Goal: Find specific page/section: Find specific page/section

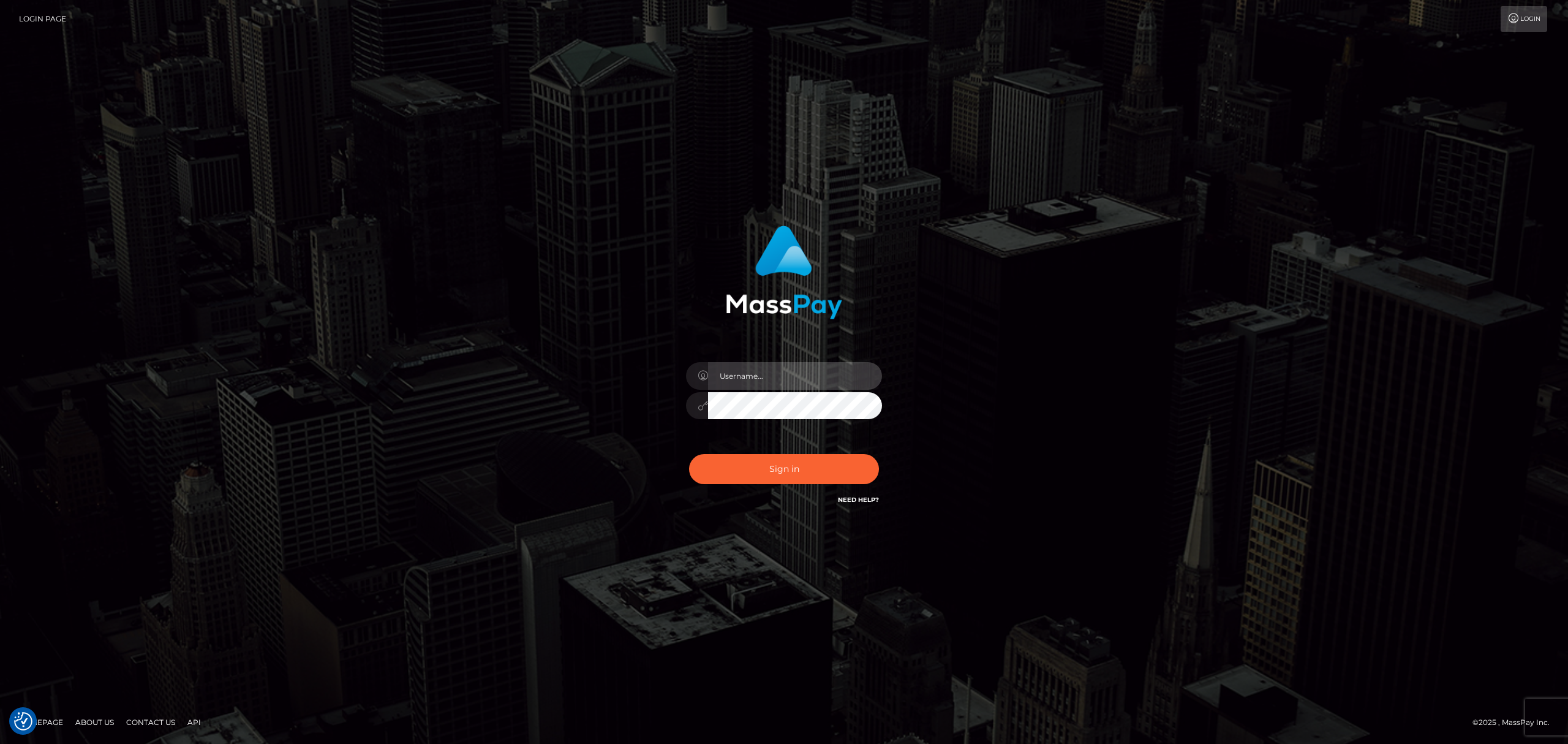
click at [763, 364] on input "text" at bounding box center [794, 376] width 174 height 28
drag, startPoint x: 769, startPoint y: 381, endPoint x: 777, endPoint y: 389, distance: 11.3
click at [769, 381] on input "text" at bounding box center [794, 376] width 174 height 28
type input "Eric"
click at [752, 476] on button "Sign in" at bounding box center [783, 469] width 190 height 30
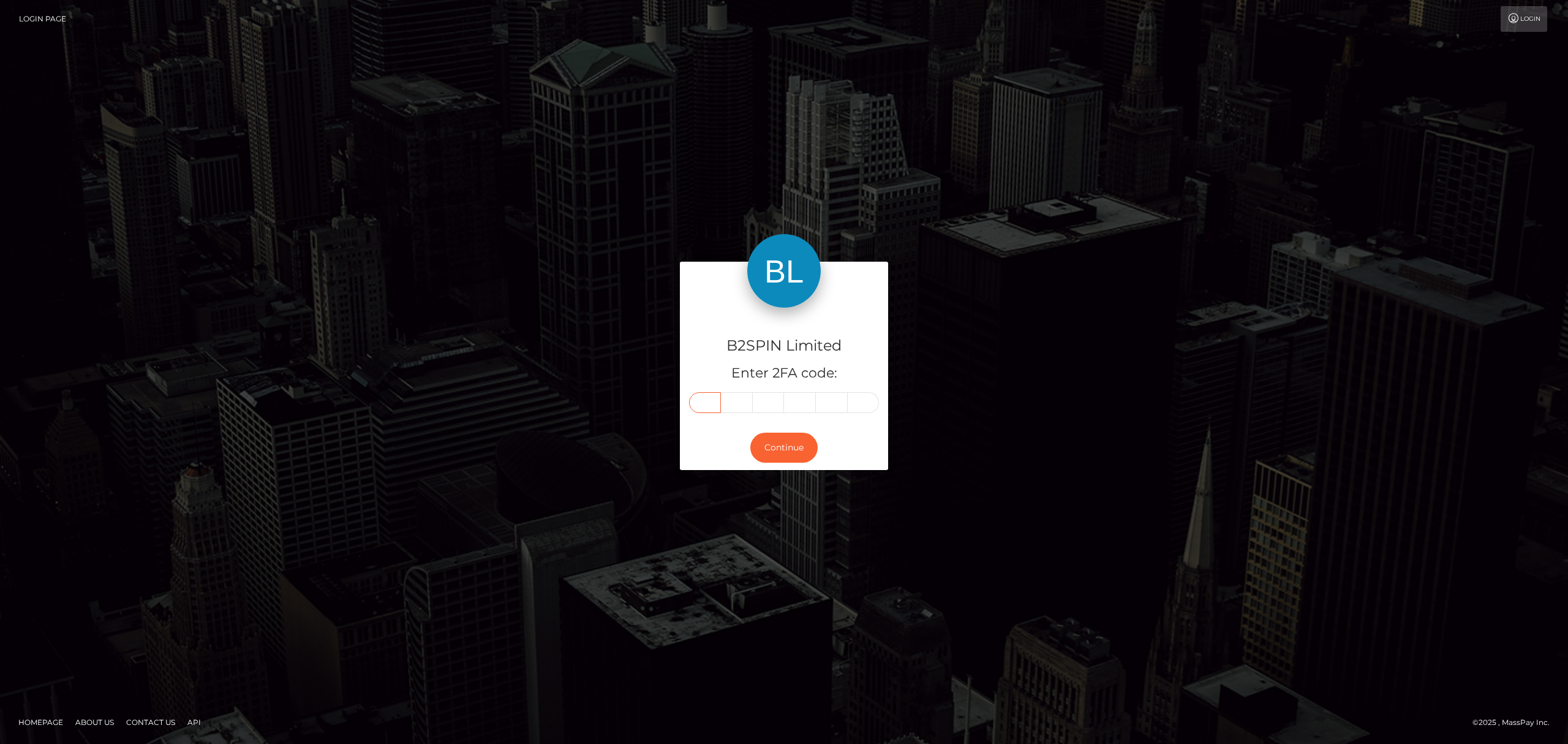
click at [696, 404] on input "text" at bounding box center [704, 403] width 32 height 21
paste input "6"
type input "6"
type input "5"
type input "9"
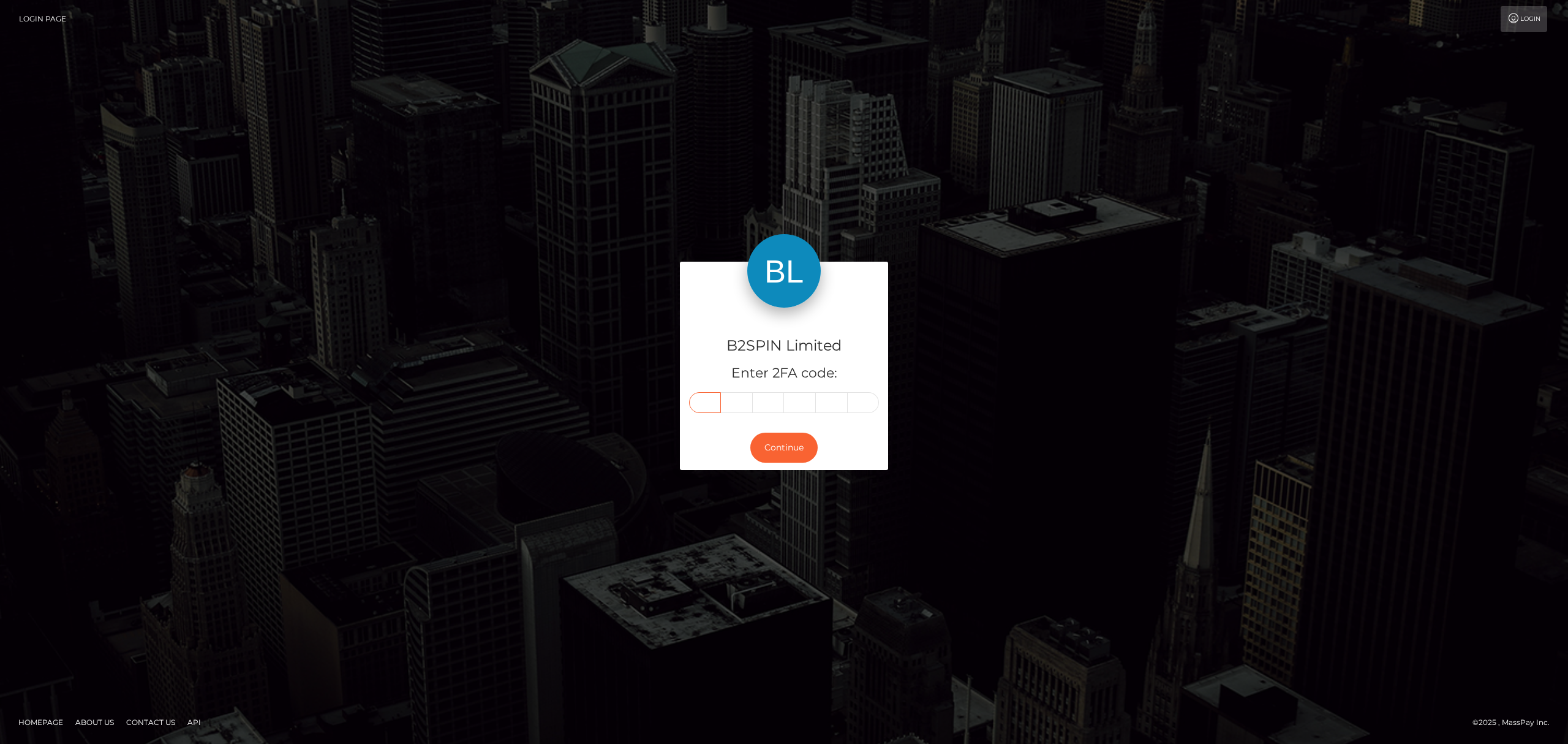
type input "8"
type input "1"
type input "2"
click at [769, 438] on button "Continue" at bounding box center [784, 447] width 67 height 30
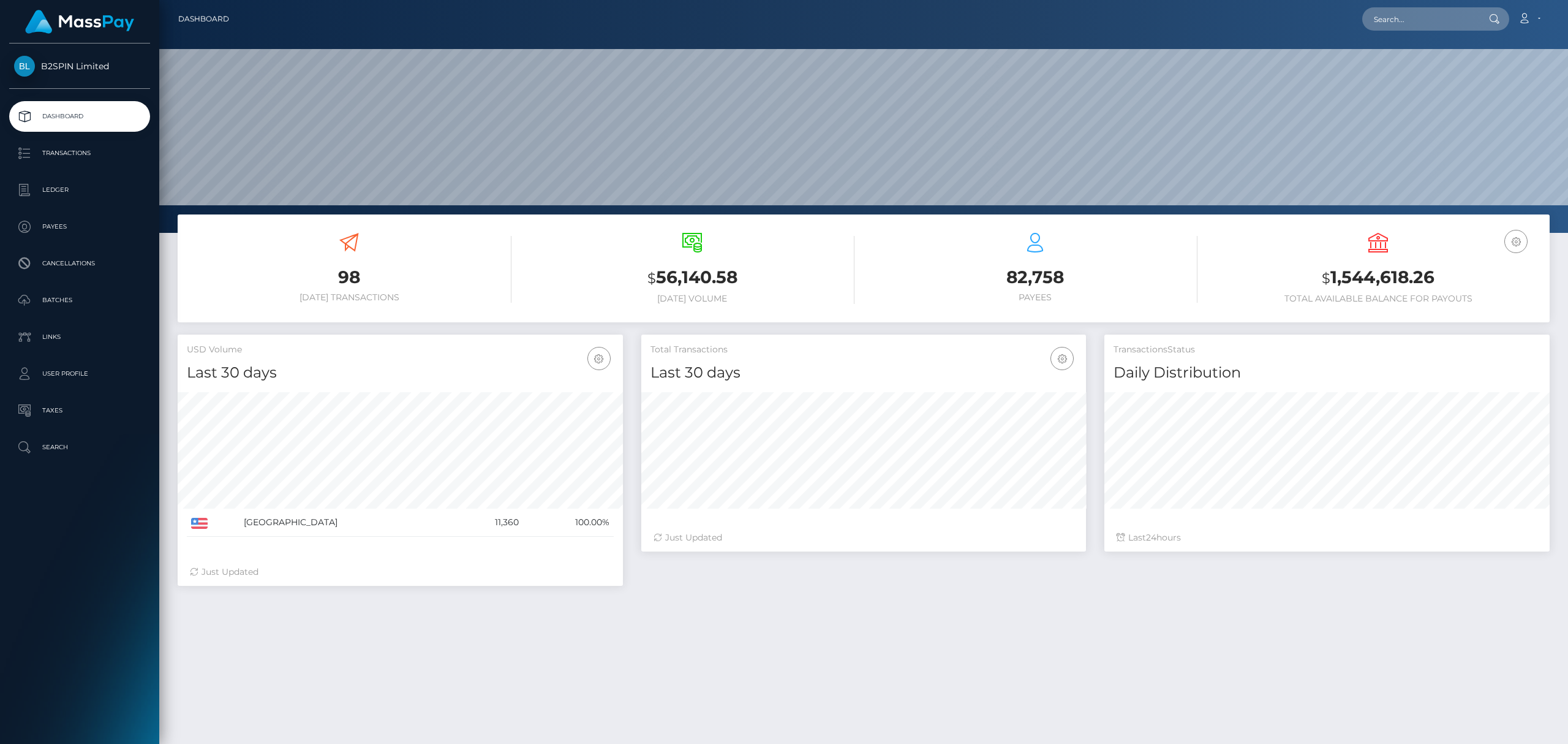
scroll to position [217, 444]
click at [1398, 21] on input "text" at bounding box center [1419, 19] width 115 height 23
paste input "1206244999"
type input "1206244999"
click at [1406, 65] on link "ANDREW B CHOI" at bounding box center [1411, 64] width 98 height 22
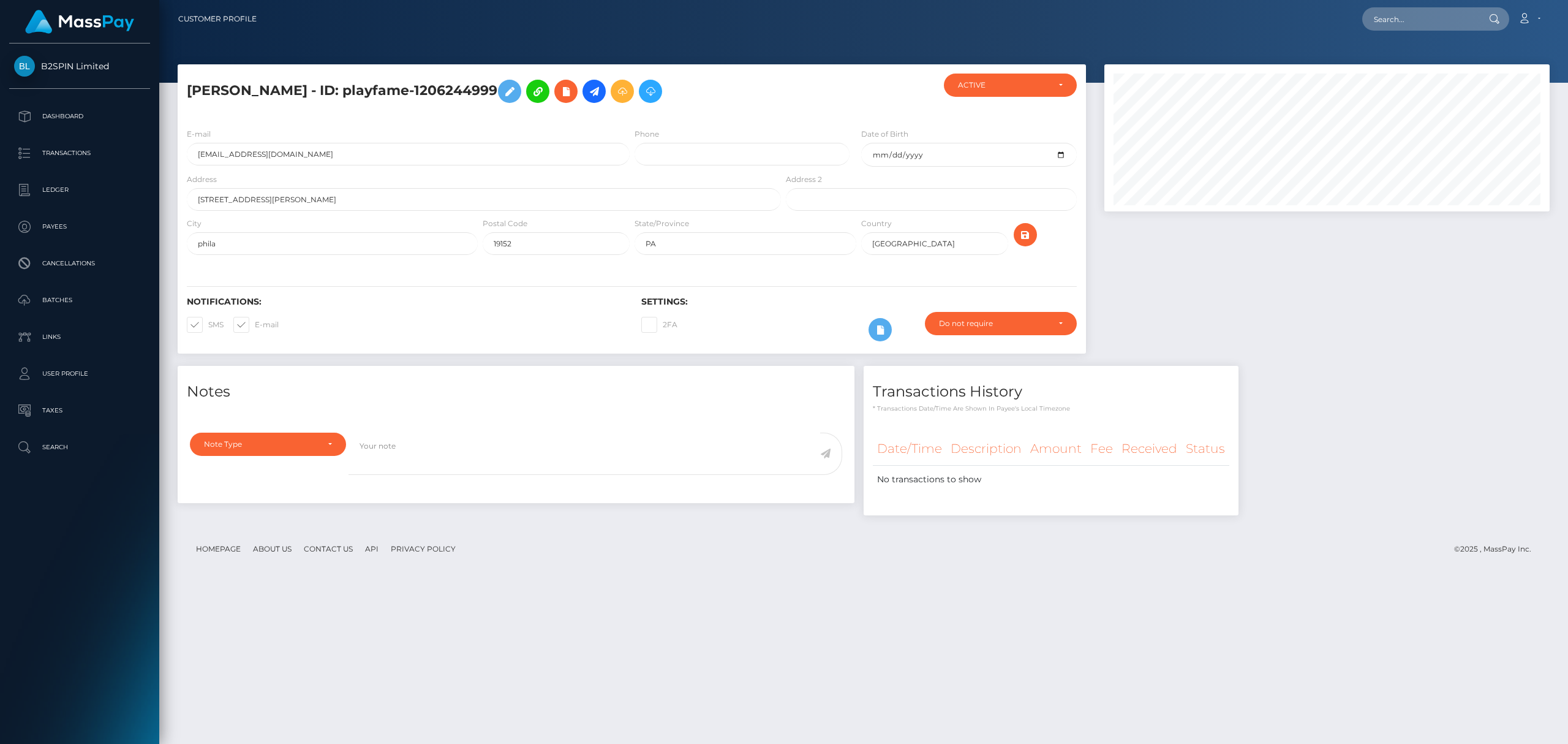
click at [1341, 355] on div at bounding box center [1326, 215] width 463 height 301
click at [1436, 28] on input "text" at bounding box center [1419, 19] width 115 height 23
paste input "3b6a8f1f-cd26-41b7-a2f7-fc937c613ecd"
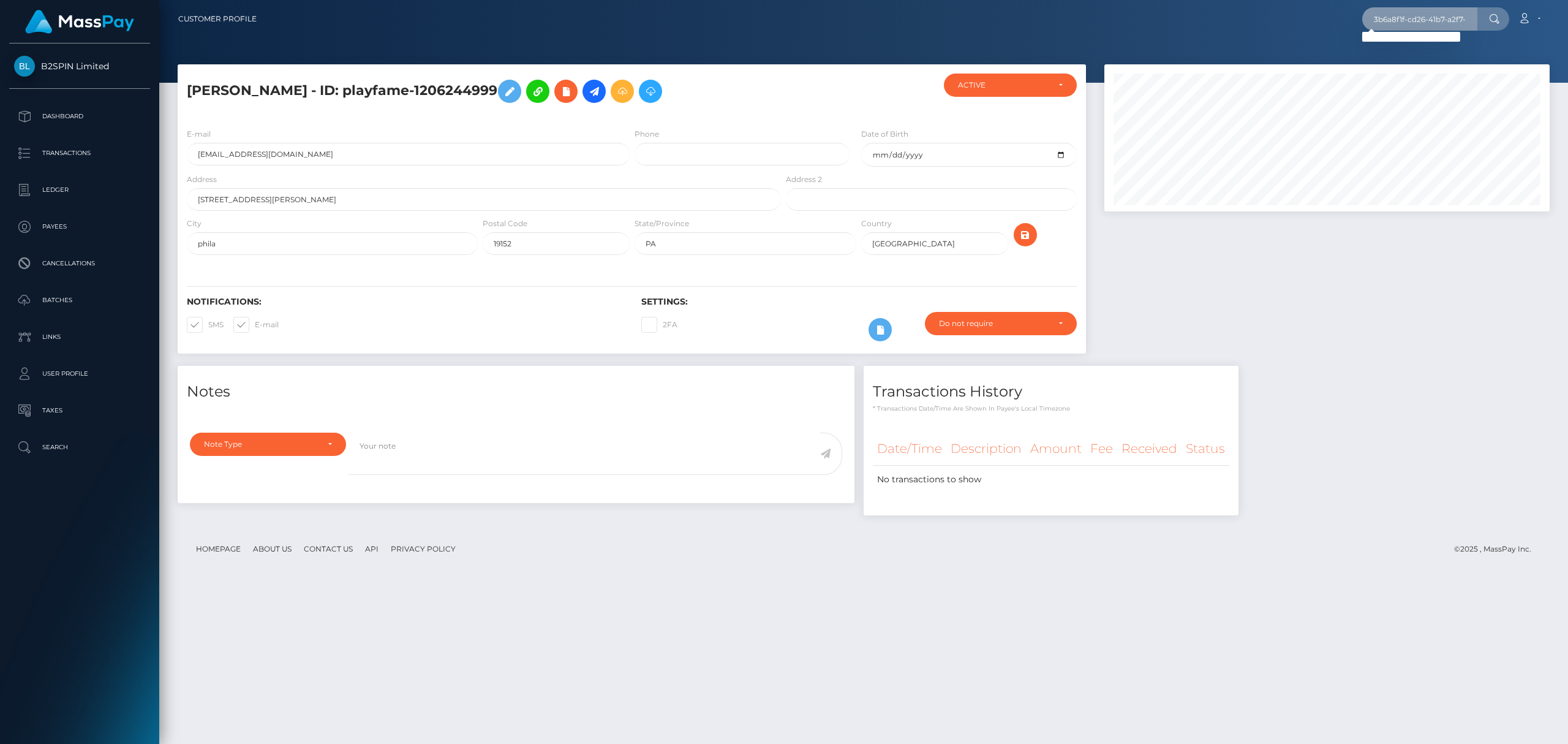
click at [1430, 9] on input "3b6a8f1f-cd26-41b7-a2f7-fc937c613ecd" at bounding box center [1419, 19] width 115 height 23
paste input "1236101339"
type input "1236101339"
click at [1412, 58] on link "NANCY BRENDA OLIVIA O'REILLY" at bounding box center [1442, 64] width 160 height 22
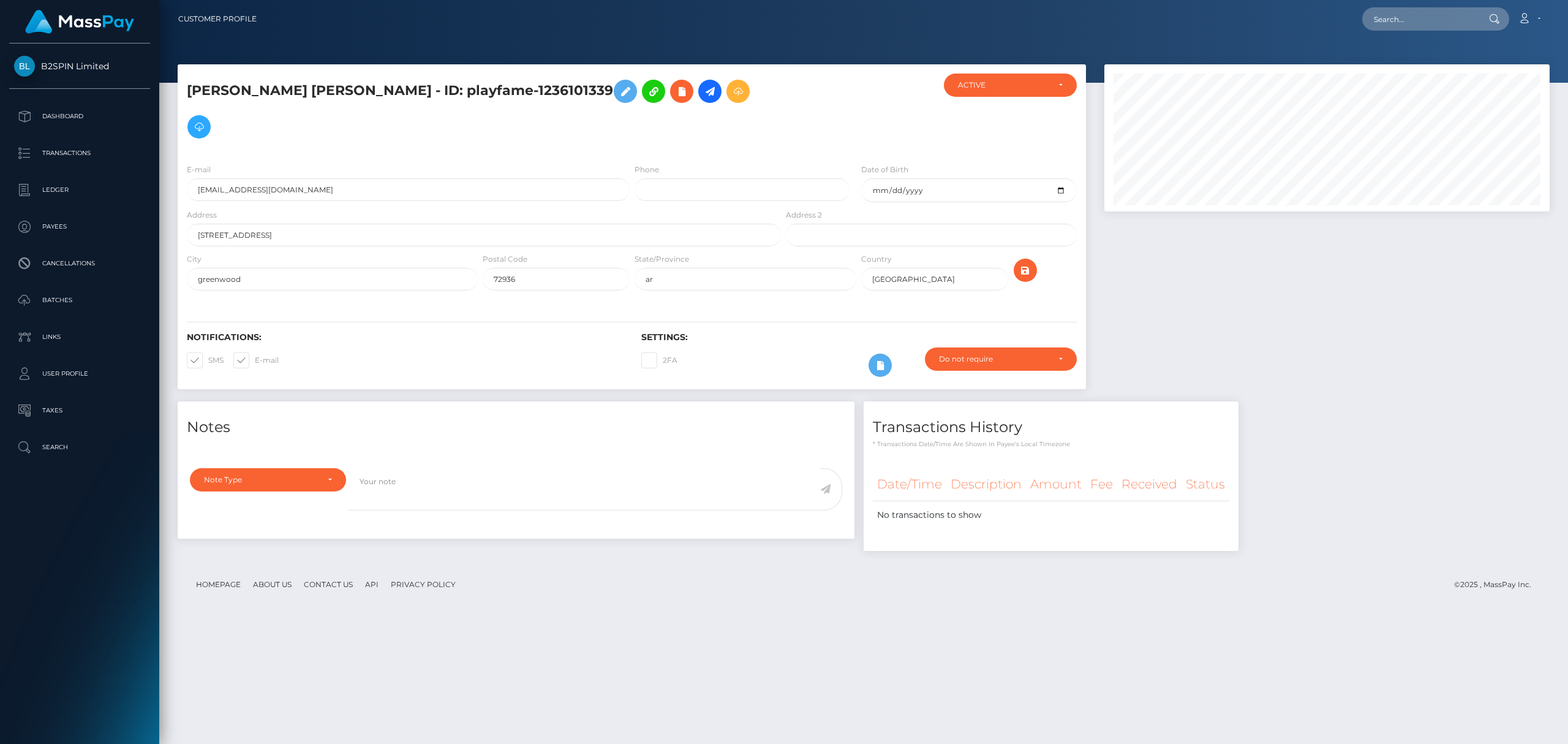
scroll to position [147, 444]
click at [1327, 344] on div at bounding box center [1326, 233] width 463 height 337
click at [1427, 15] on input "text" at bounding box center [1419, 19] width 115 height 23
paste input "1275226846"
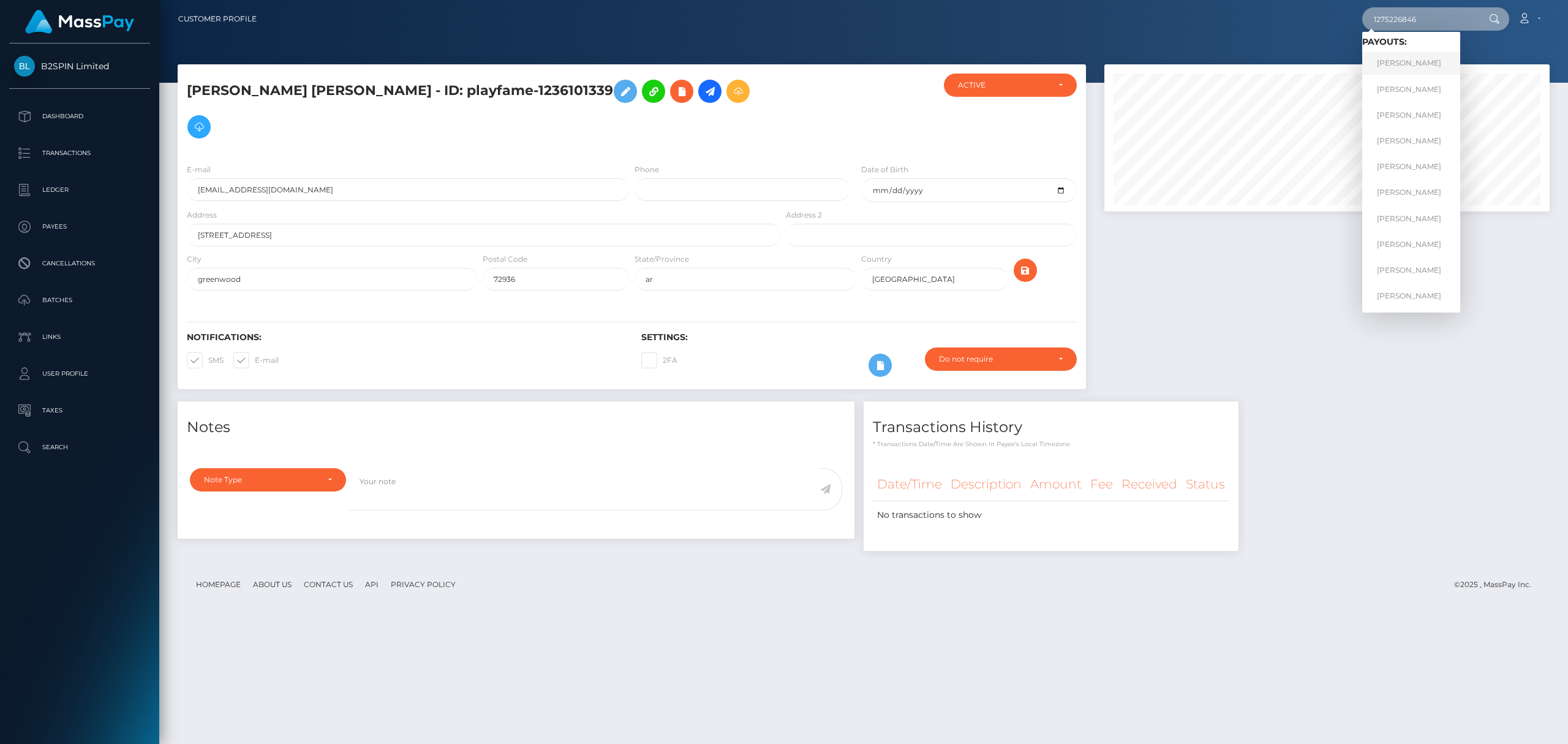
type input "1275226846"
click at [1407, 61] on link "ERICA MARIE WOMER" at bounding box center [1411, 64] width 98 height 22
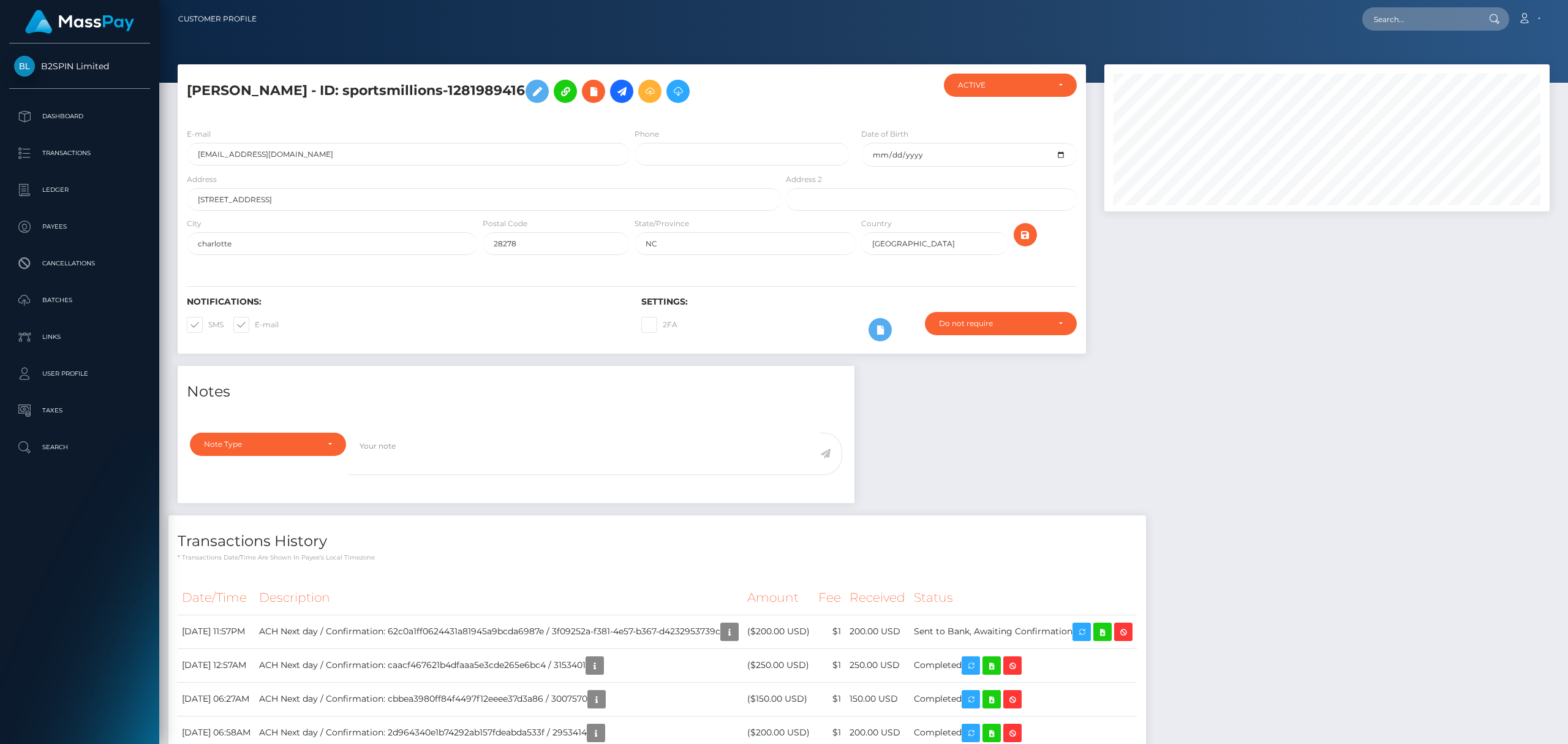
scroll to position [147, 444]
click at [1204, 357] on div at bounding box center [1326, 215] width 463 height 301
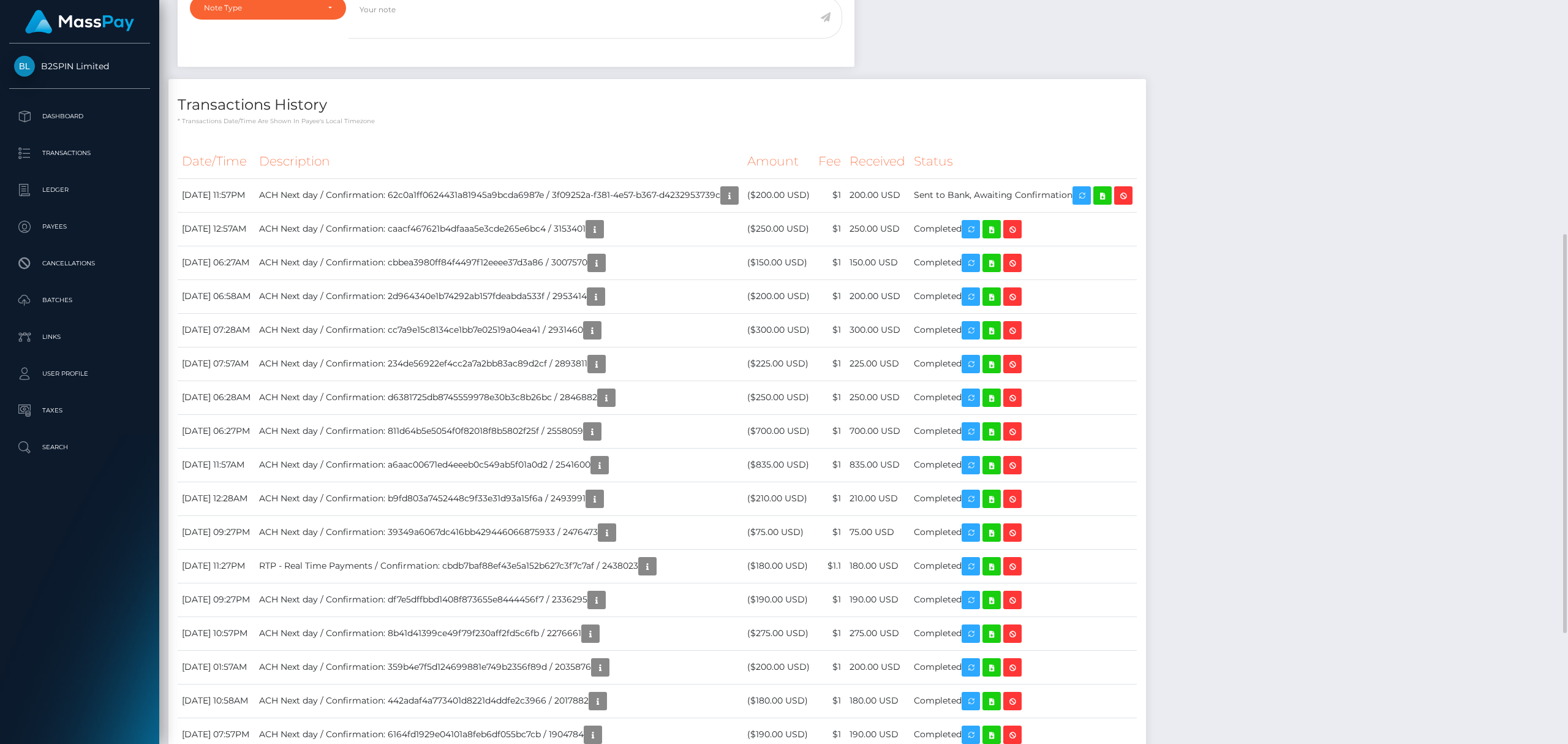
scroll to position [0, 0]
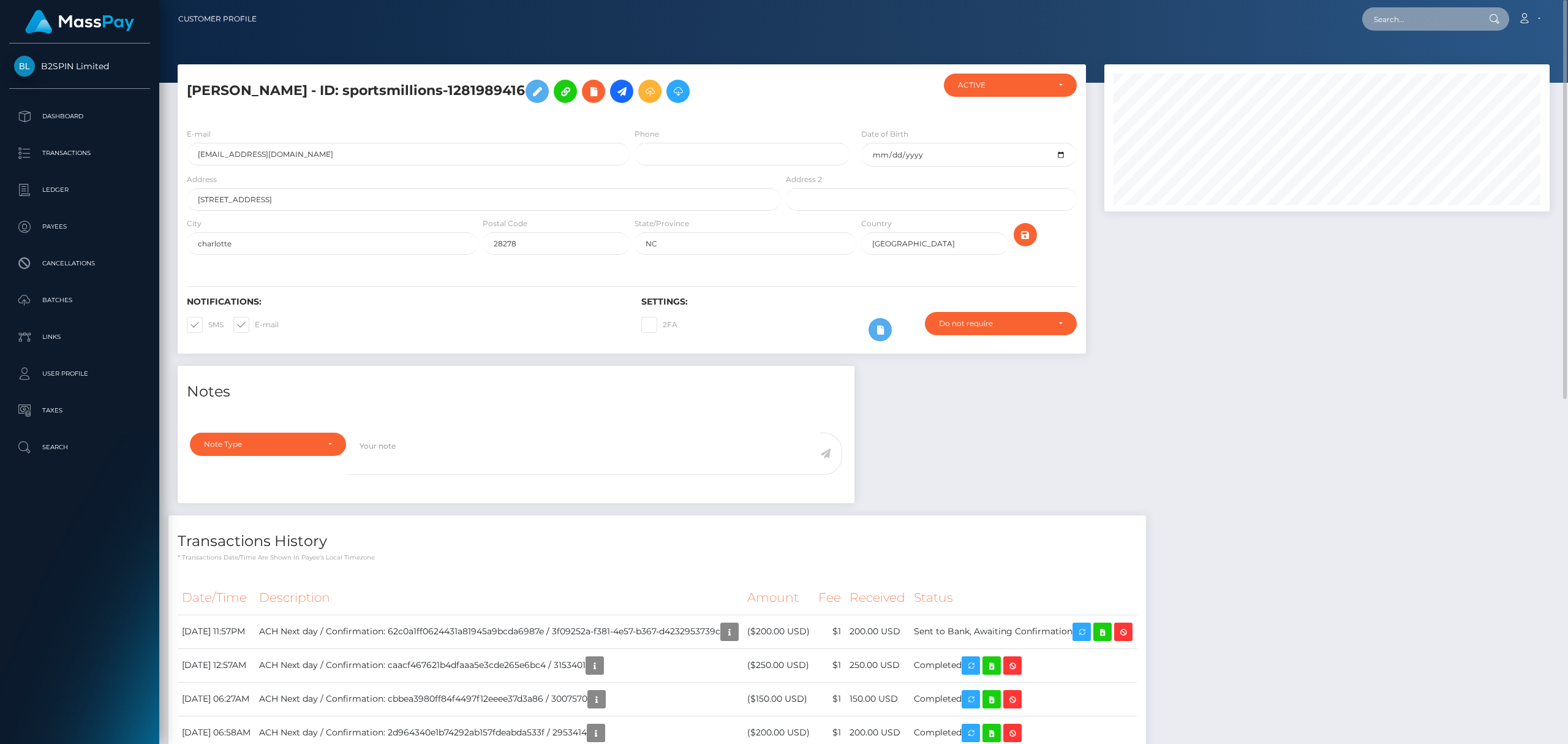
click at [1407, 23] on input "text" at bounding box center [1419, 19] width 115 height 23
paste input "1305140103"
type input "1305140103"
click at [1418, 58] on link "MELISSA ANN FROST" at bounding box center [1411, 64] width 98 height 22
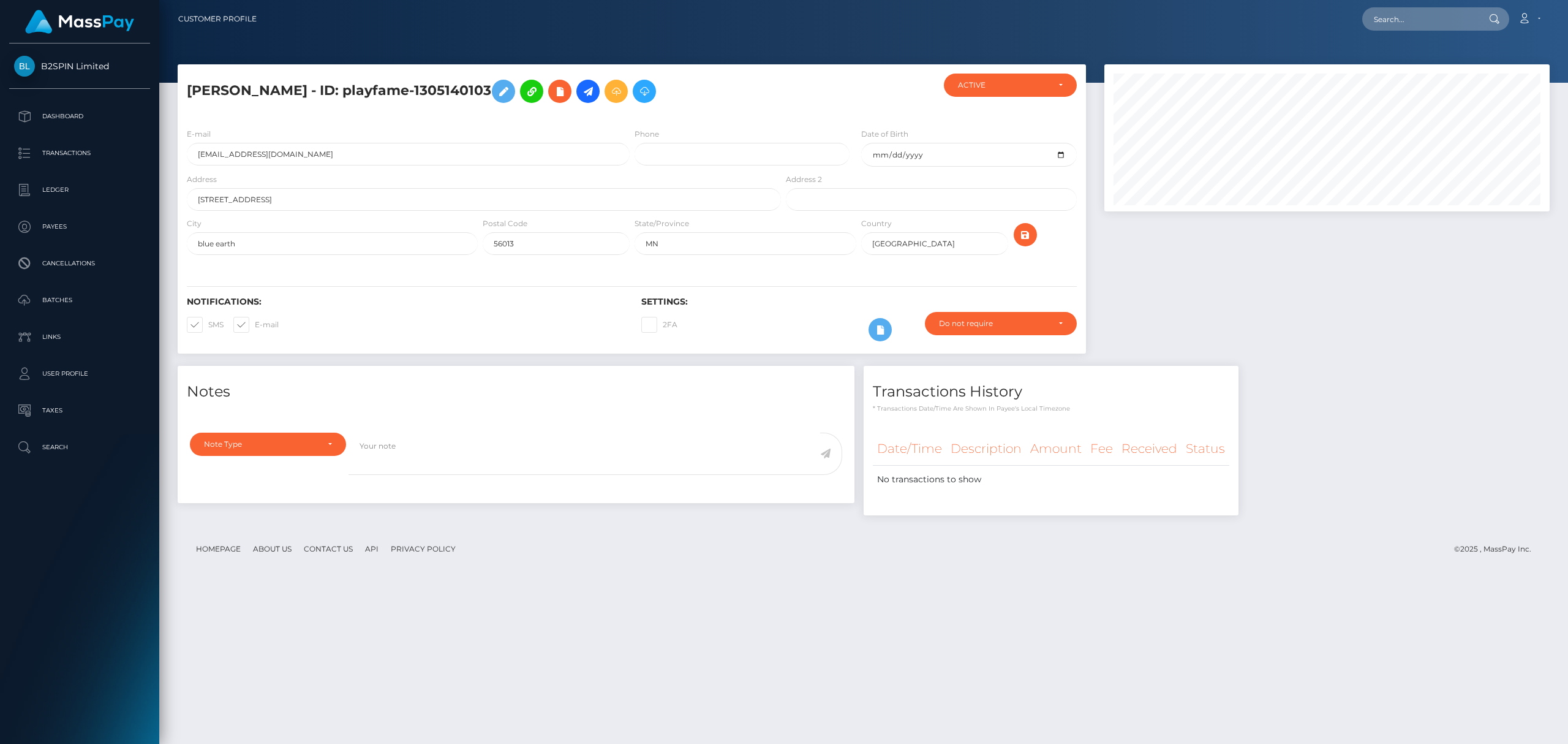
scroll to position [147, 444]
click at [1438, 21] on input "text" at bounding box center [1419, 19] width 115 height 23
paste input "503ab49b-5730-483f-9417-36e08f4f2660"
click at [1417, 18] on input "503ab49b-5730-483f-9417-36e08f4f2660" at bounding box center [1419, 19] width 115 height 23
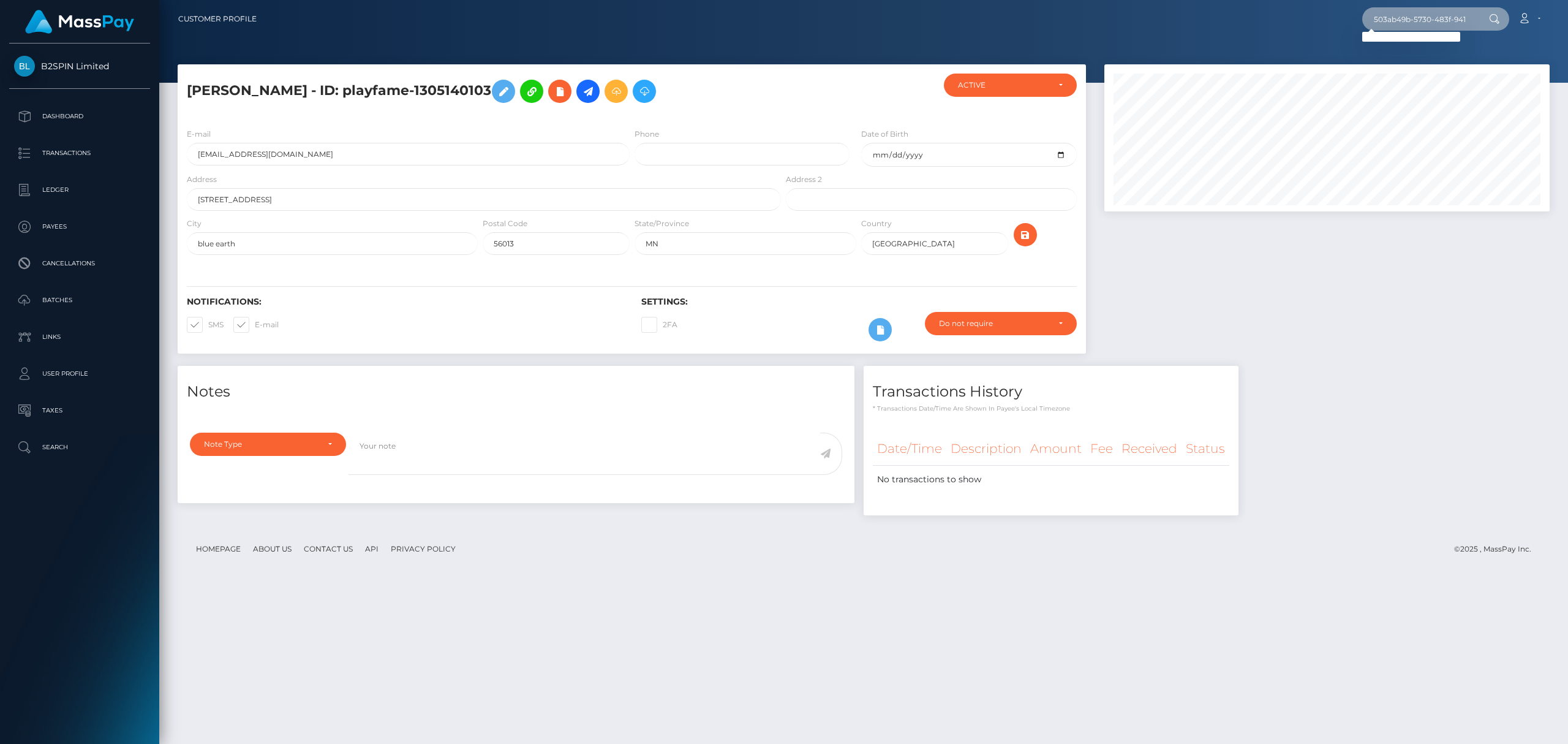
paste input "1308001523"
type input "1308001523"
click at [1406, 97] on link "ELOY MIRANDA SOLIS" at bounding box center [1411, 101] width 98 height 22
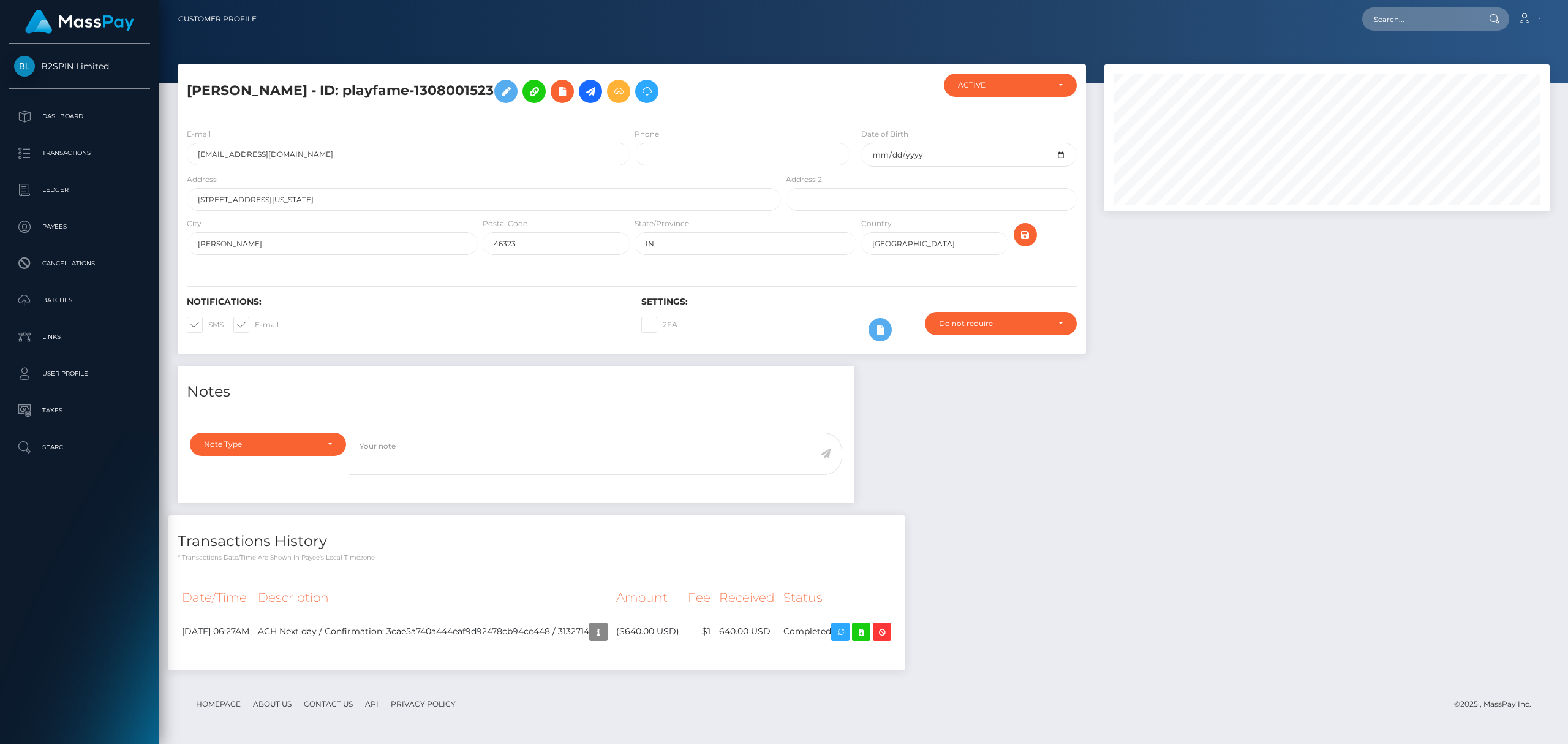
scroll to position [147, 444]
click at [1233, 427] on div "Notes Note Type Compliance Clear Compliance General Note Type" at bounding box center [863, 524] width 1390 height 317
click at [1400, 21] on input "text" at bounding box center [1419, 19] width 115 height 23
paste input "1335043672"
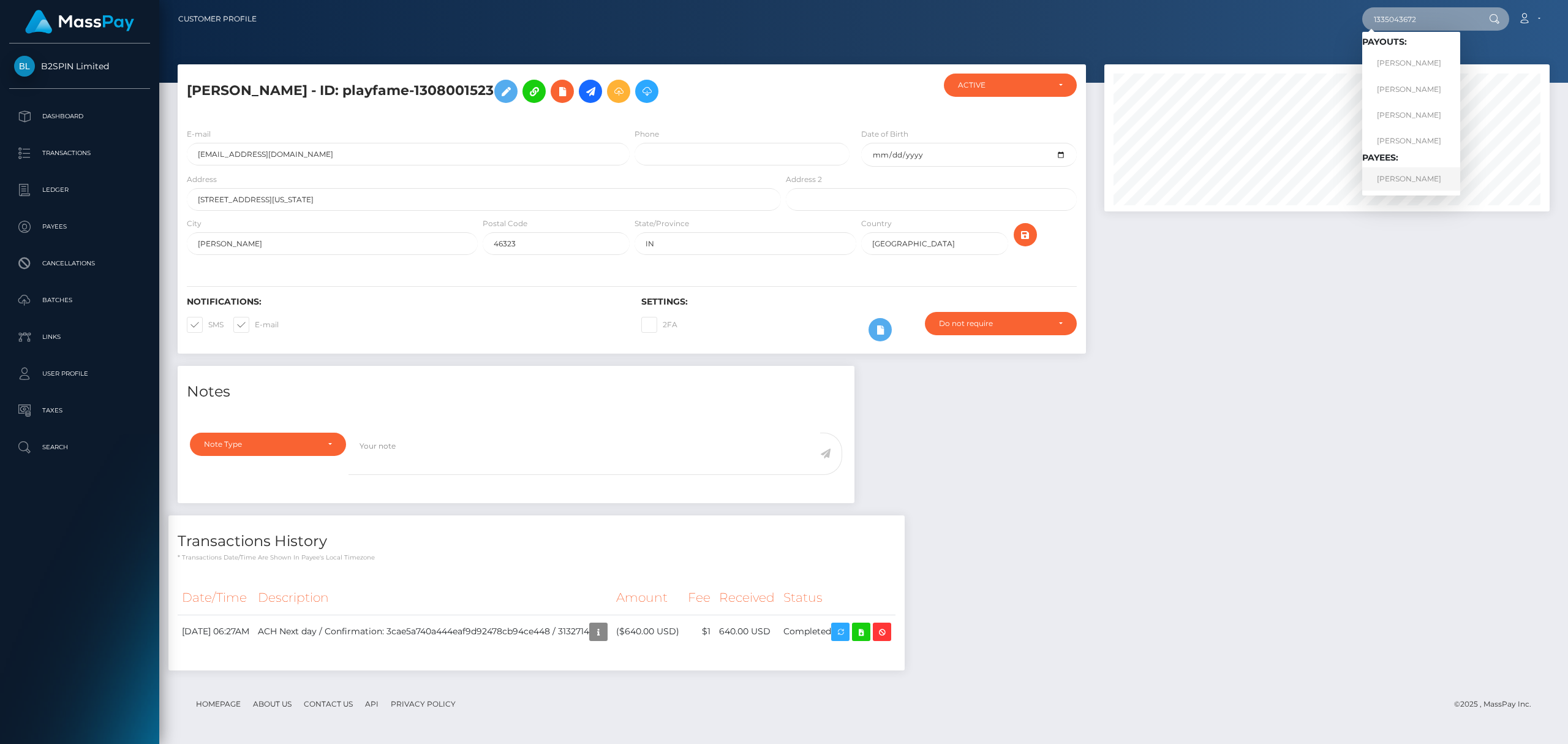
type input "1335043672"
click at [1395, 175] on link "MICHAEL EUGENE COZART" at bounding box center [1411, 178] width 98 height 22
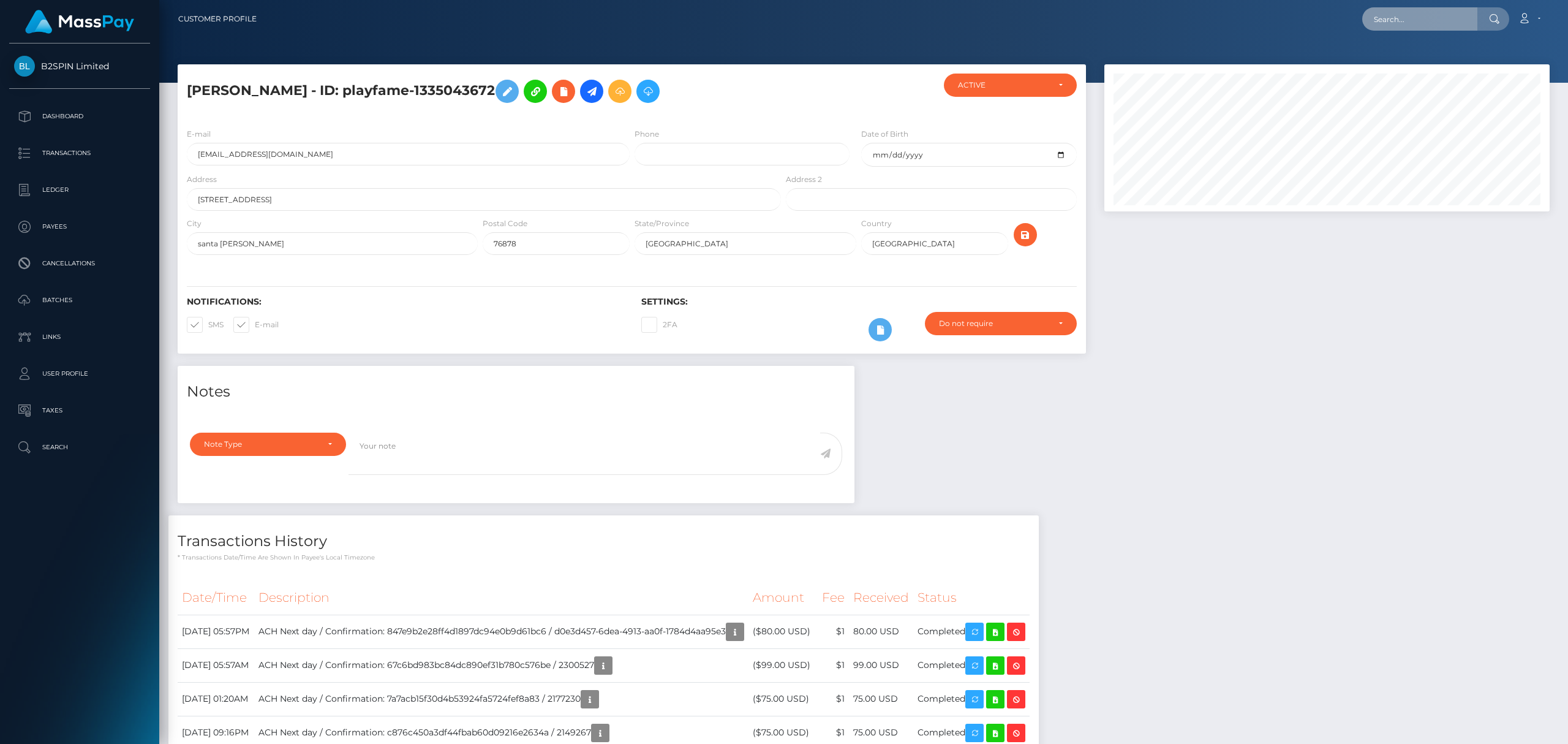
drag, startPoint x: 0, startPoint y: 0, endPoint x: 1433, endPoint y: 21, distance: 1433.2
click at [1433, 21] on input "text" at bounding box center [1419, 19] width 115 height 23
paste input "8486acae-57ae-41cd-8713-00d52482b37d"
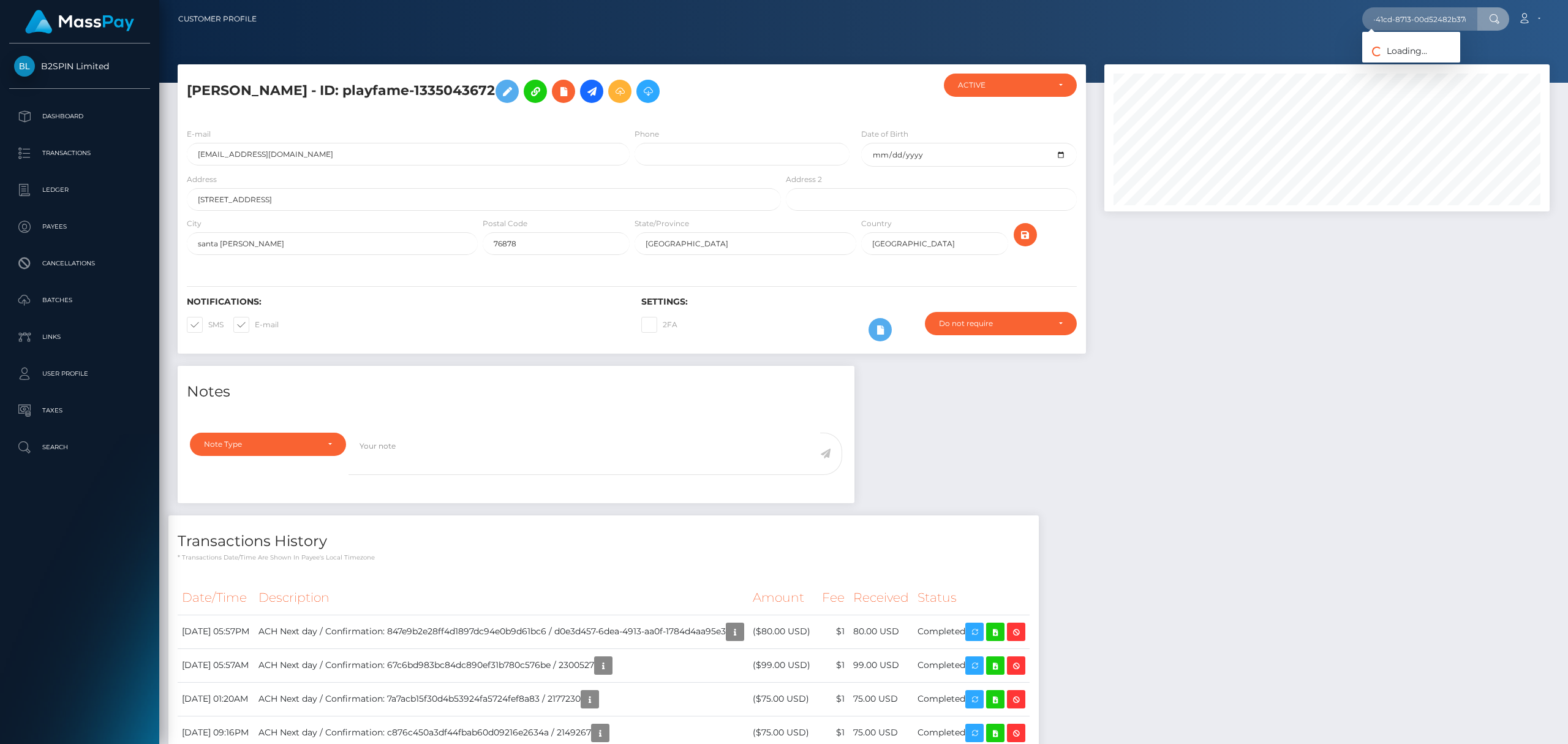
click at [1303, 326] on div at bounding box center [1326, 215] width 463 height 301
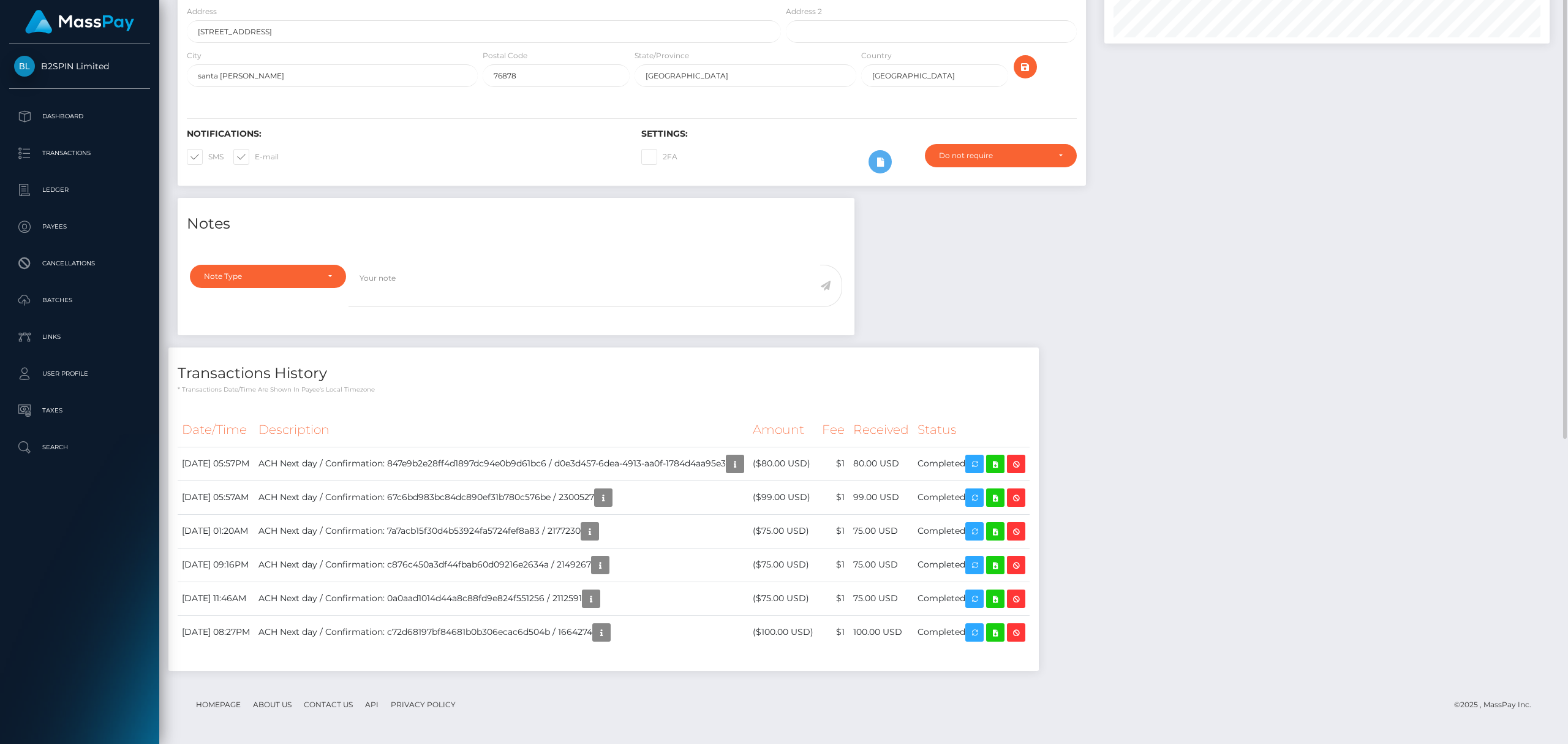
scroll to position [0, 0]
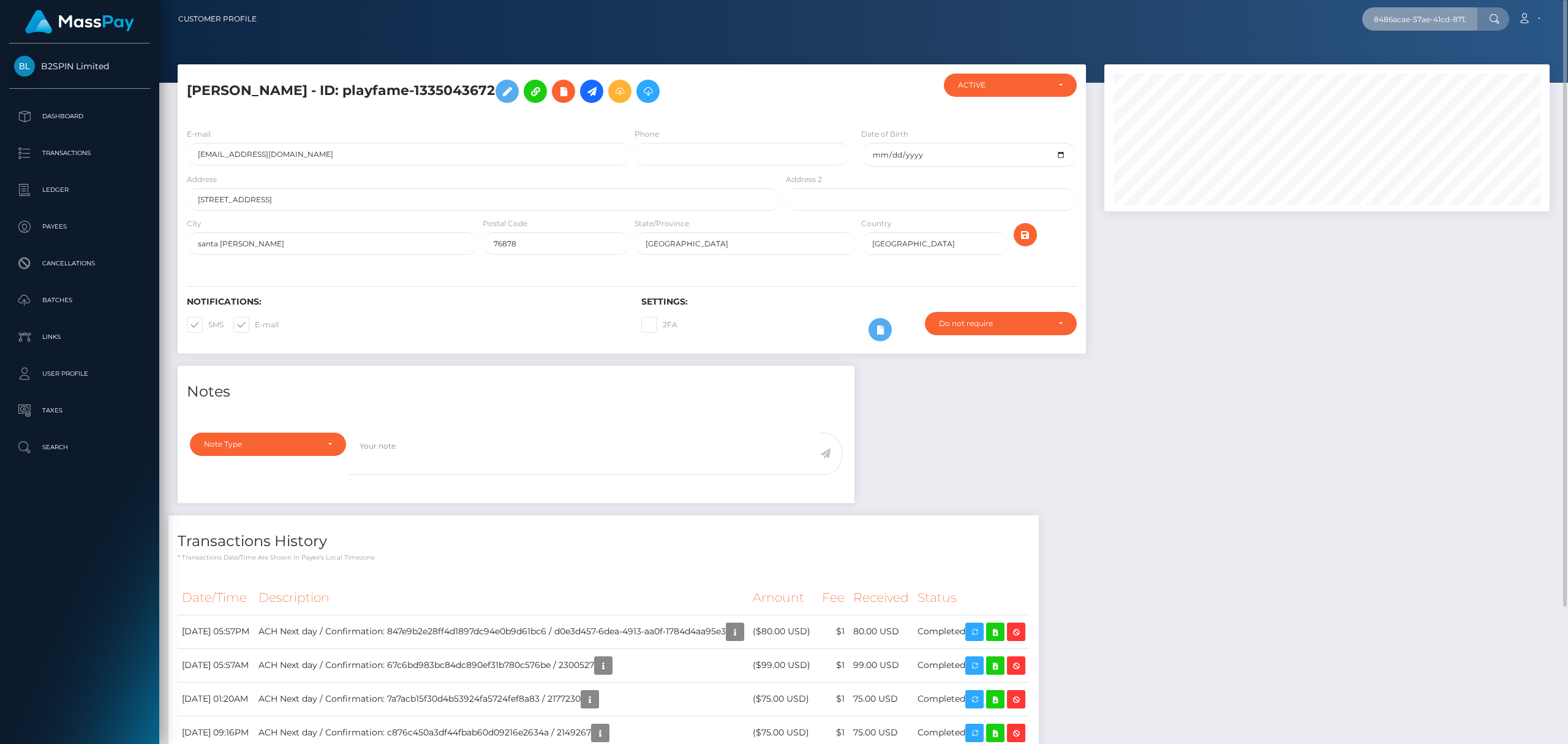
click at [1406, 16] on input "8486acae-57ae-41cd-8713-00d52482b37d" at bounding box center [1419, 19] width 115 height 23
paste input "1349355443"
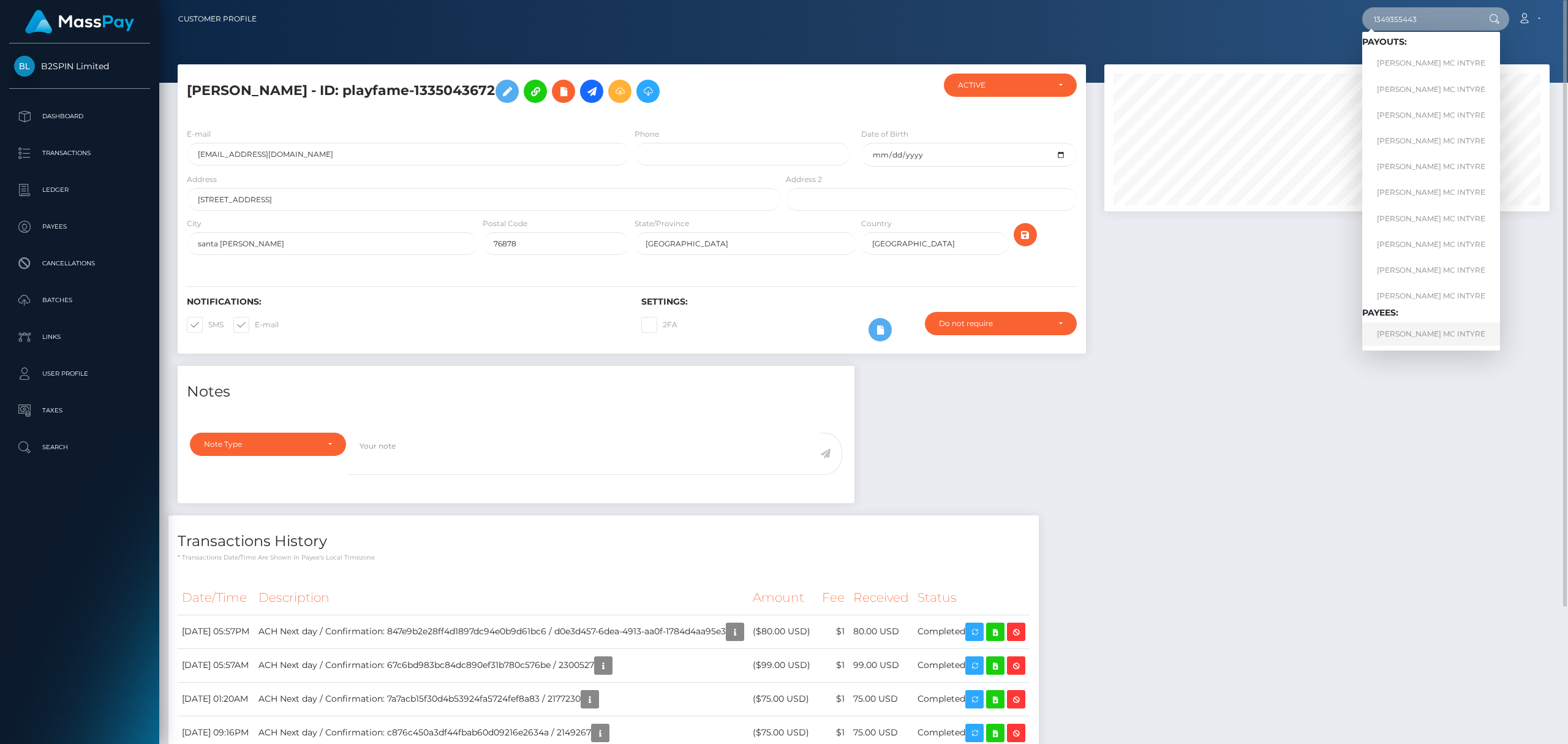
type input "1349355443"
click at [1393, 334] on link "RODNEY BLAIN MC INTYRE" at bounding box center [1430, 334] width 138 height 22
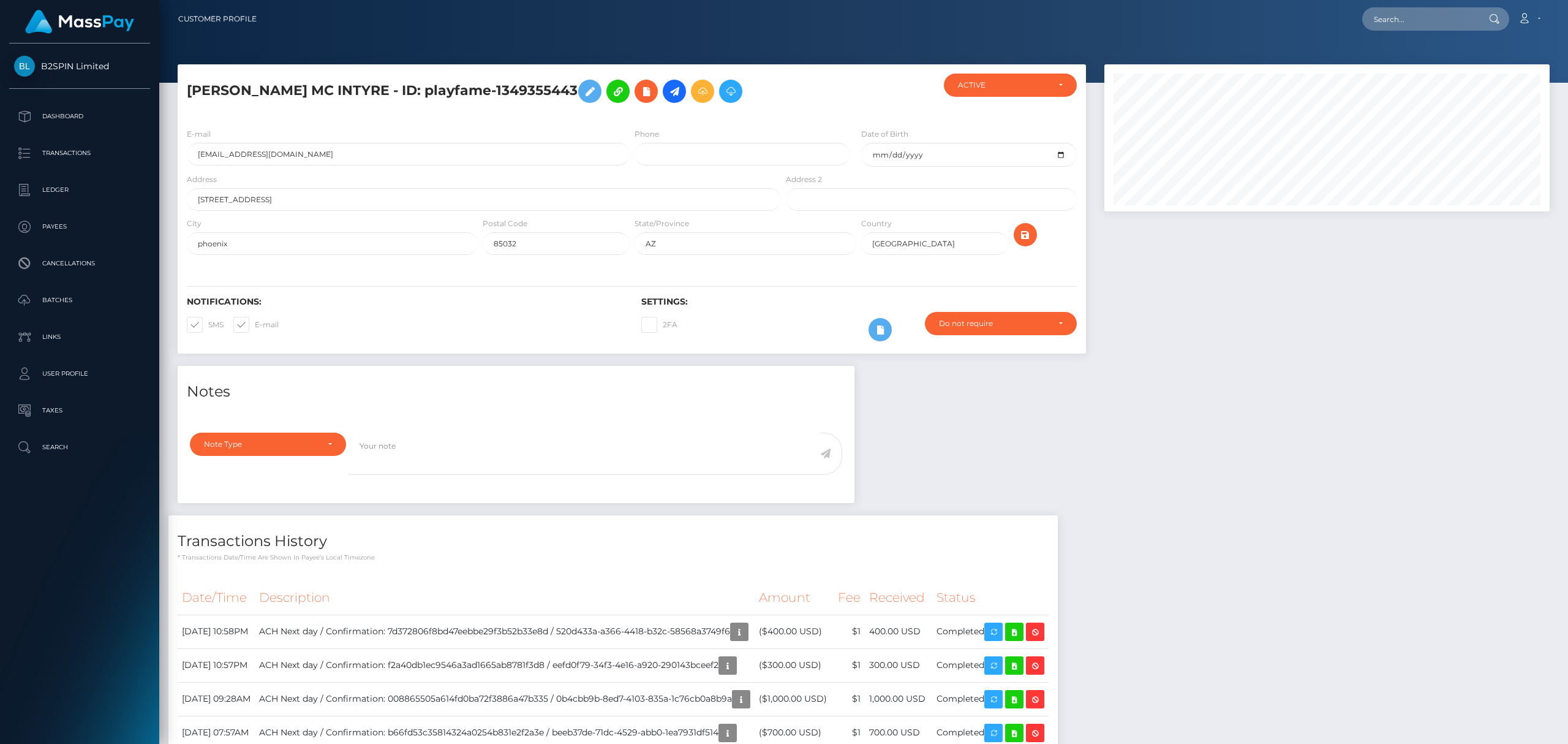
scroll to position [147, 444]
click at [1400, 23] on input "text" at bounding box center [1419, 19] width 115 height 23
paste input "9bb3260c-be26-48bf-b9bf-dc798a0d68dc"
click at [1411, 23] on input "9bb3260c-be26-48bf-b9bf-dc798a0d68dc" at bounding box center [1419, 19] width 115 height 23
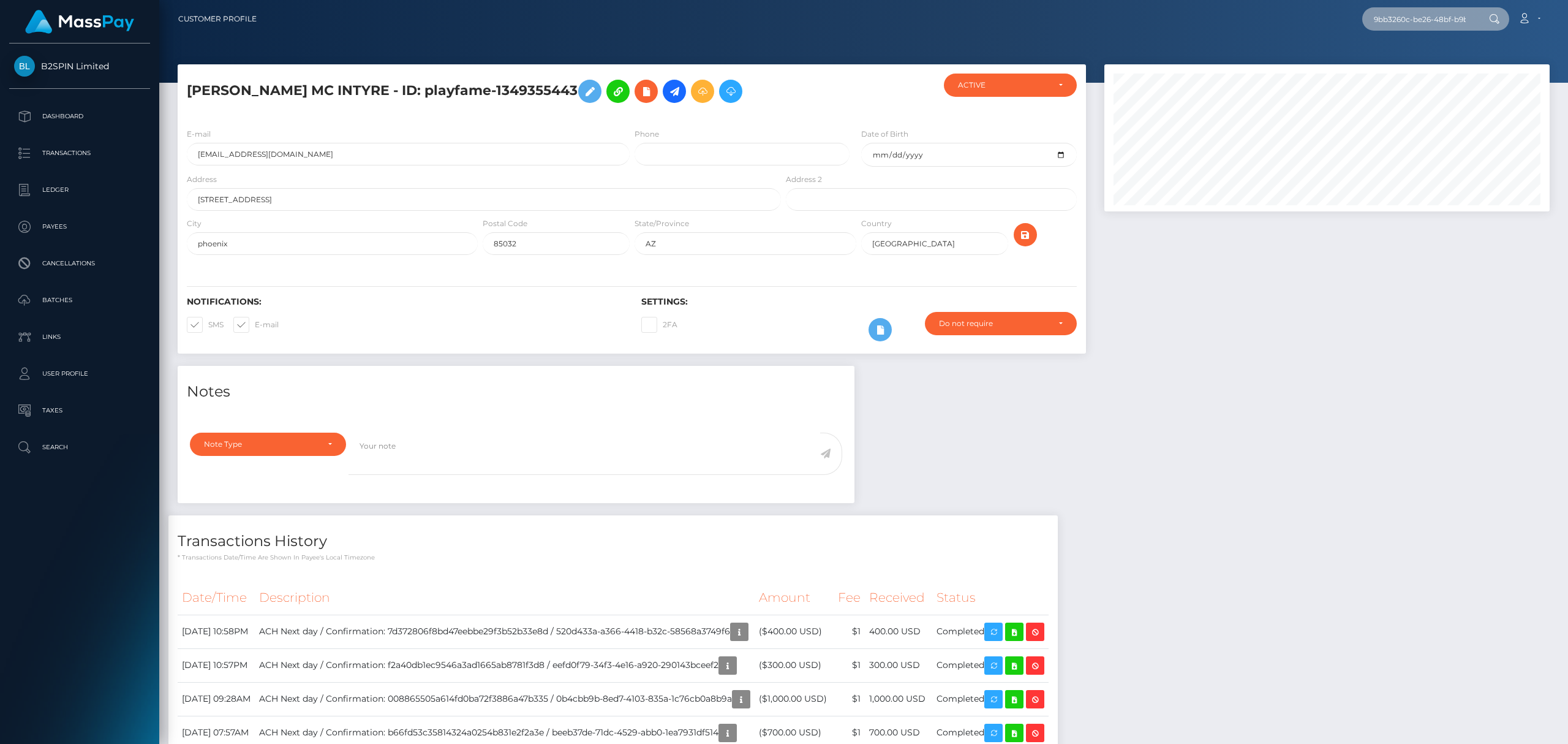
paste input "1389706136"
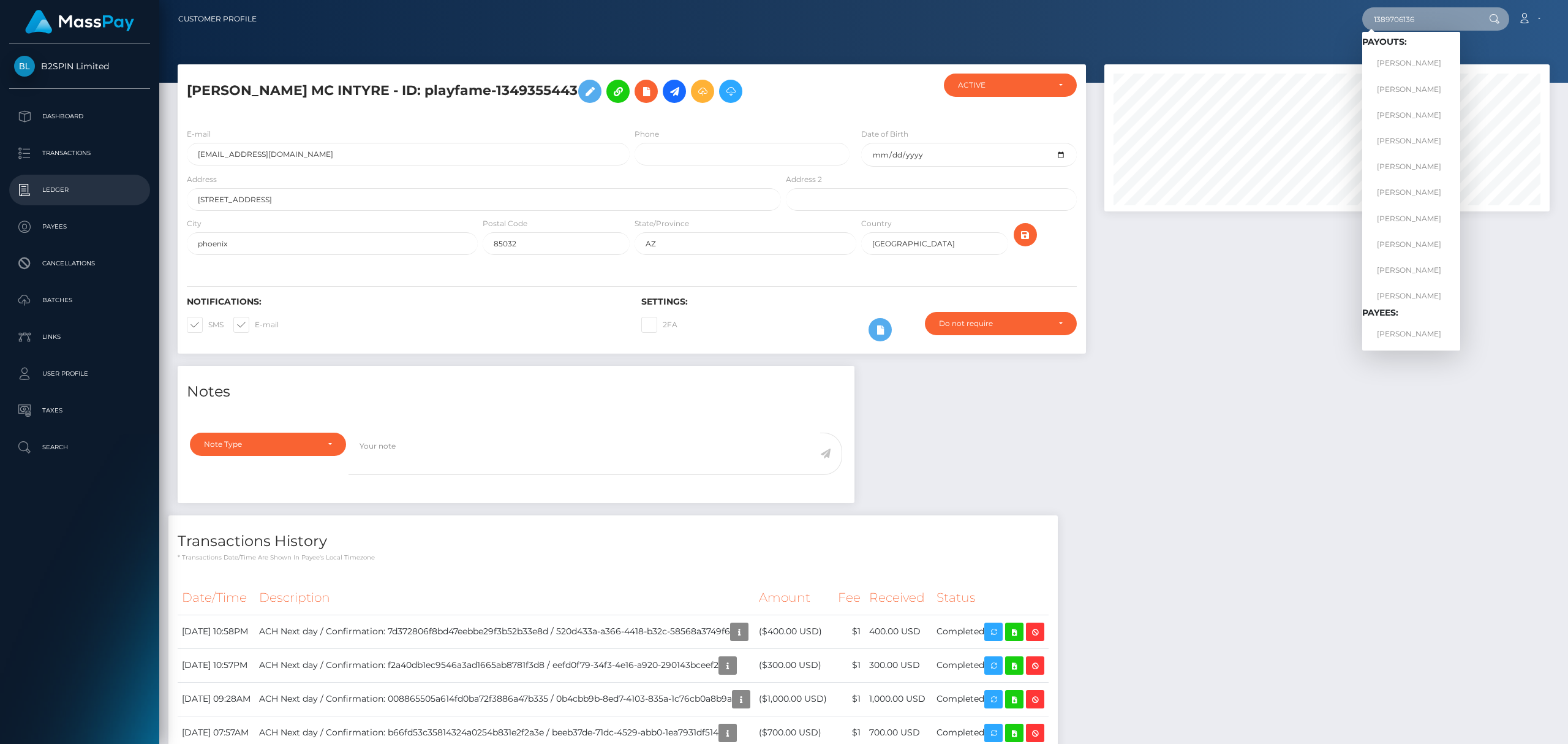
type input "1389706136"
click at [1410, 327] on link "DANIELLE TRAHAN" at bounding box center [1411, 334] width 98 height 22
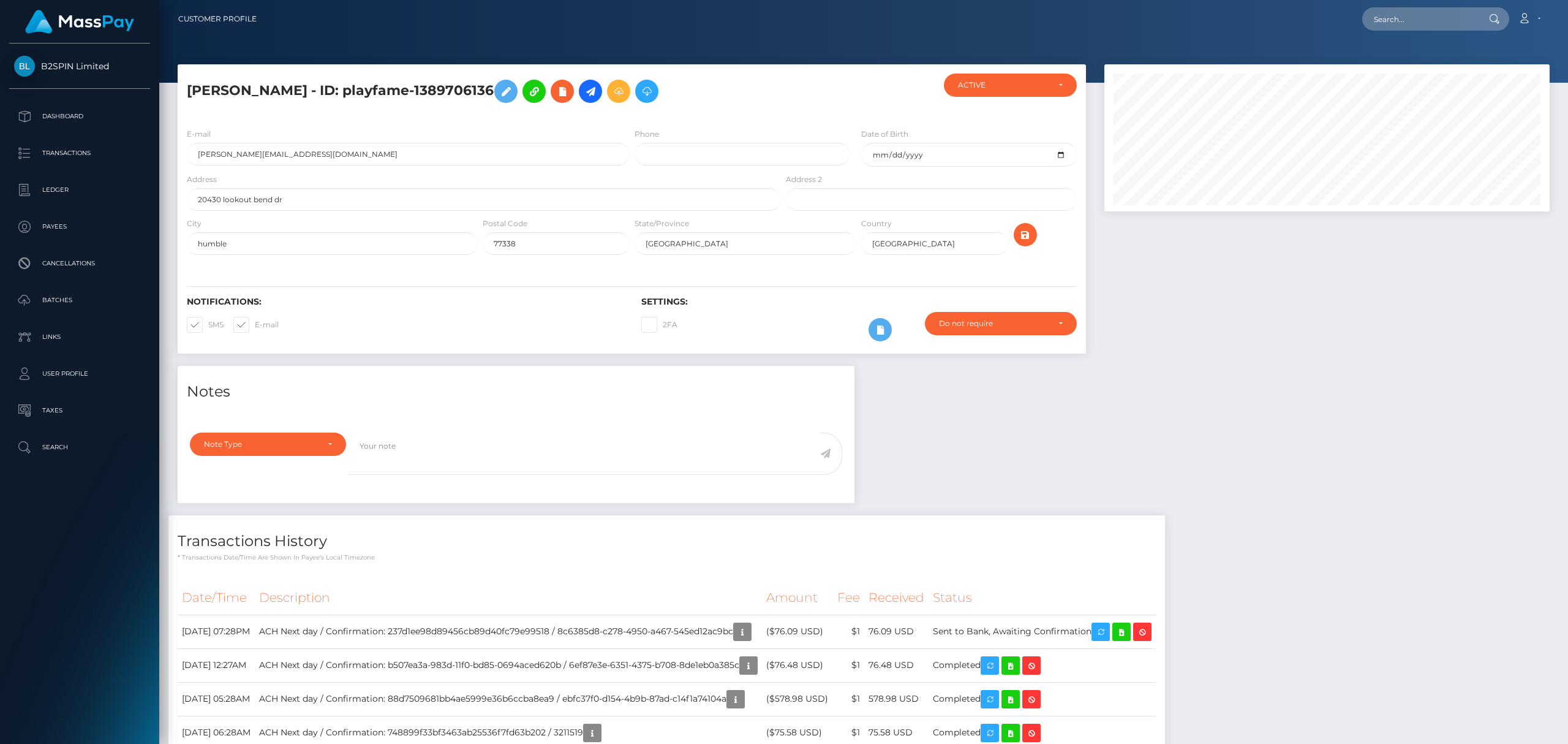
scroll to position [147, 444]
click at [1400, 12] on input "text" at bounding box center [1419, 19] width 115 height 23
paste input "e0c6b9db-25e1-41e2-9289-92e6227c6414"
click at [1418, 22] on input "e0c6b9db-25e1-41e2-9289-92e6227c6414" at bounding box center [1419, 19] width 115 height 23
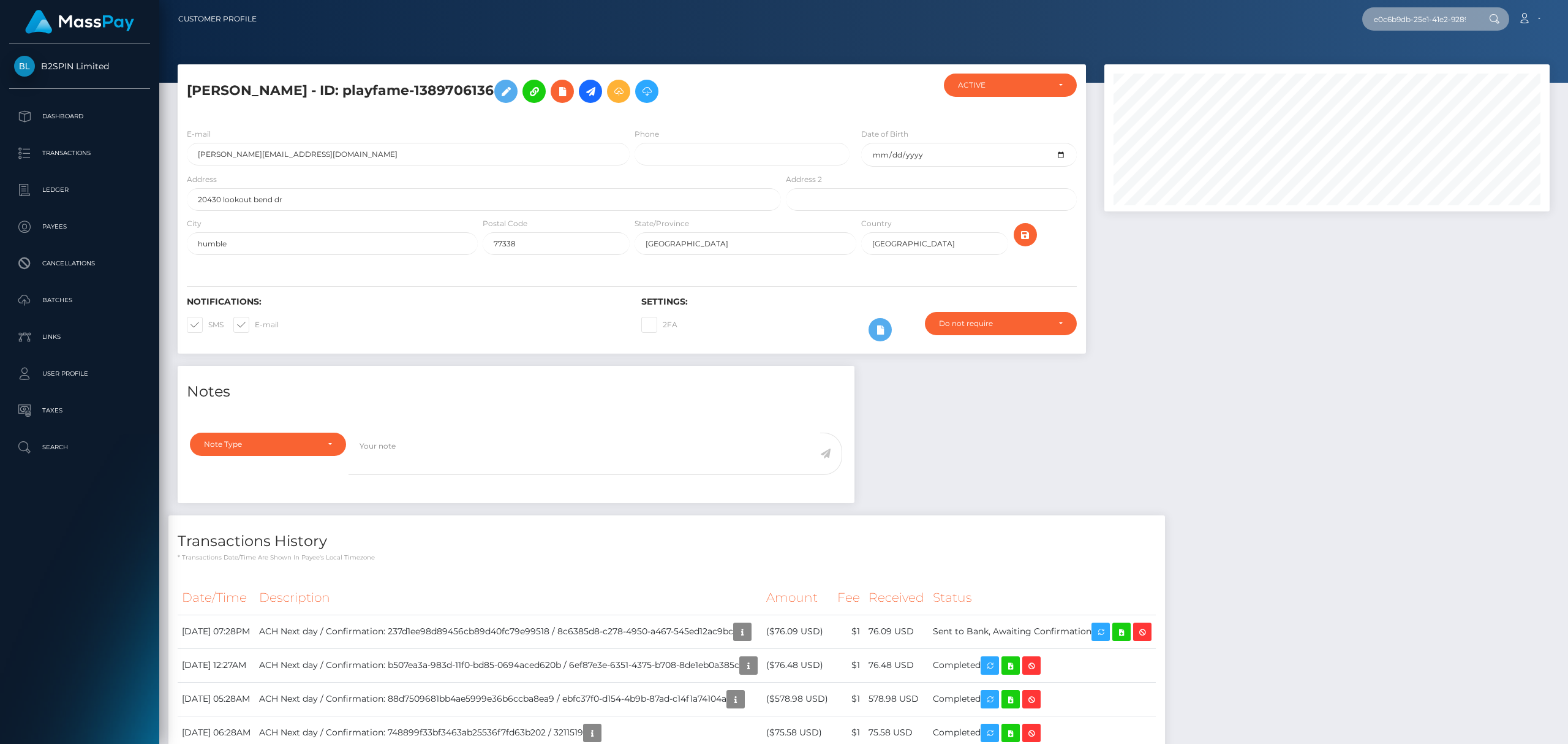
paste input "1417910672"
type input "1417910672"
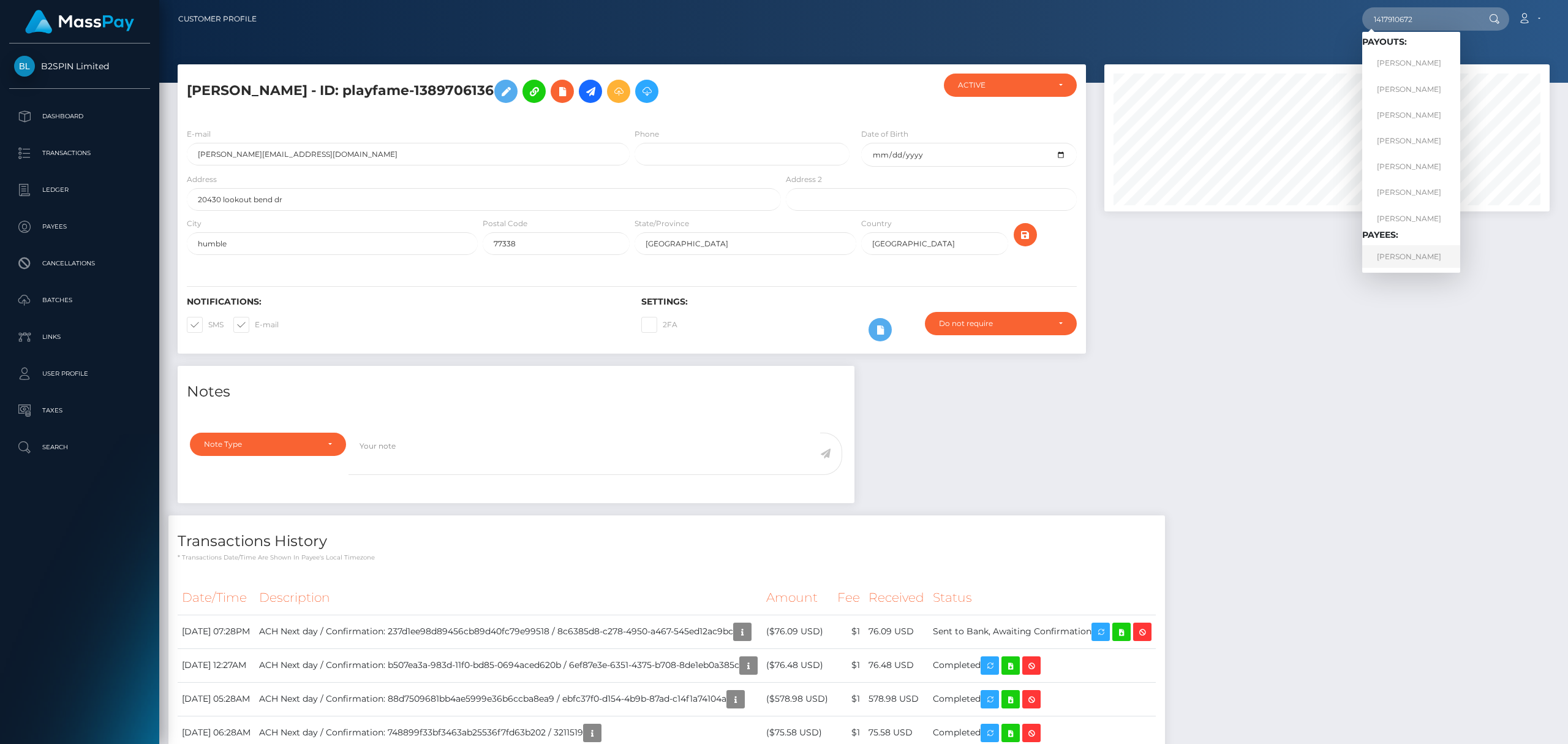
click at [1400, 250] on link "CHARLENE ISABEL BERMUDEZ" at bounding box center [1411, 256] width 98 height 22
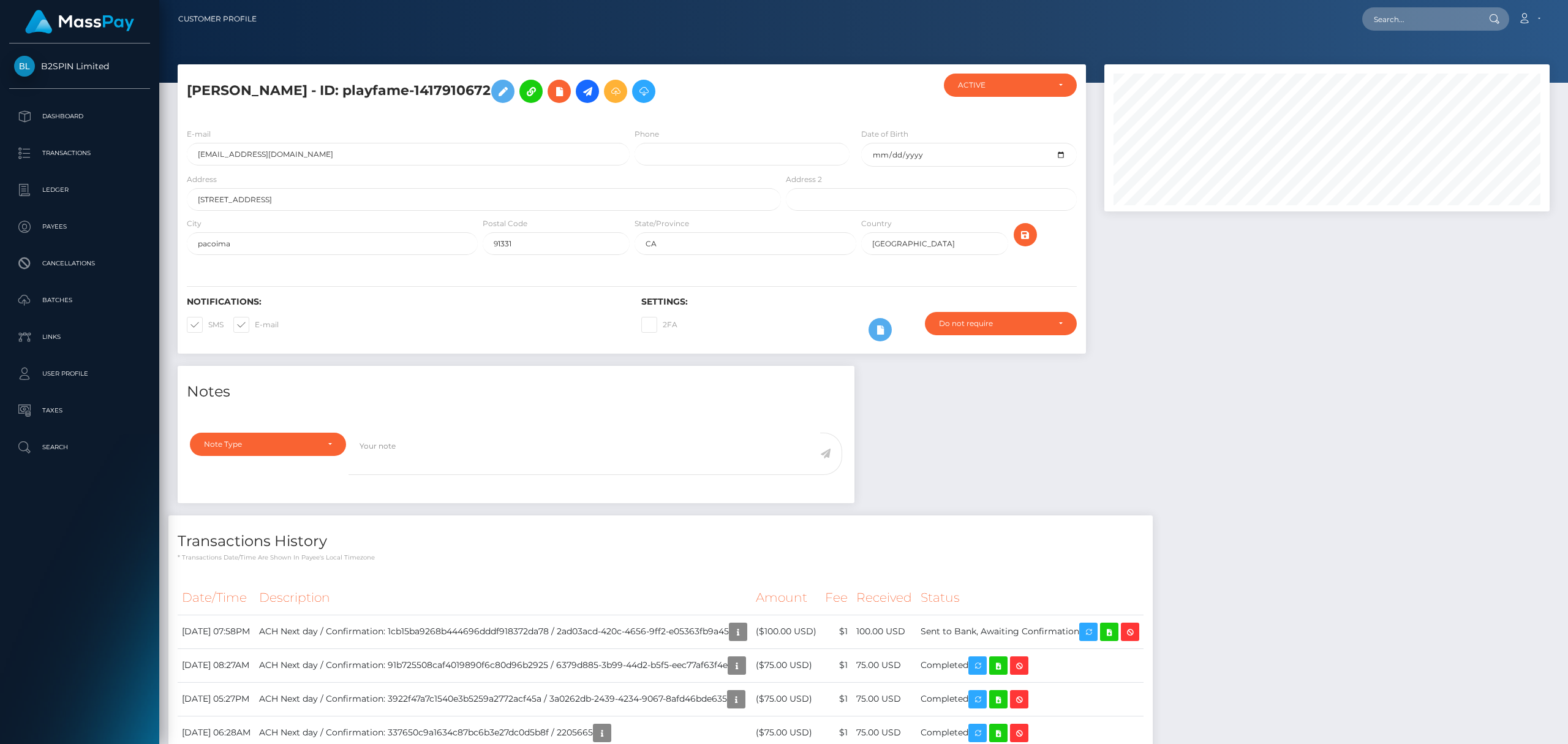
click at [1326, 327] on div at bounding box center [1326, 215] width 463 height 301
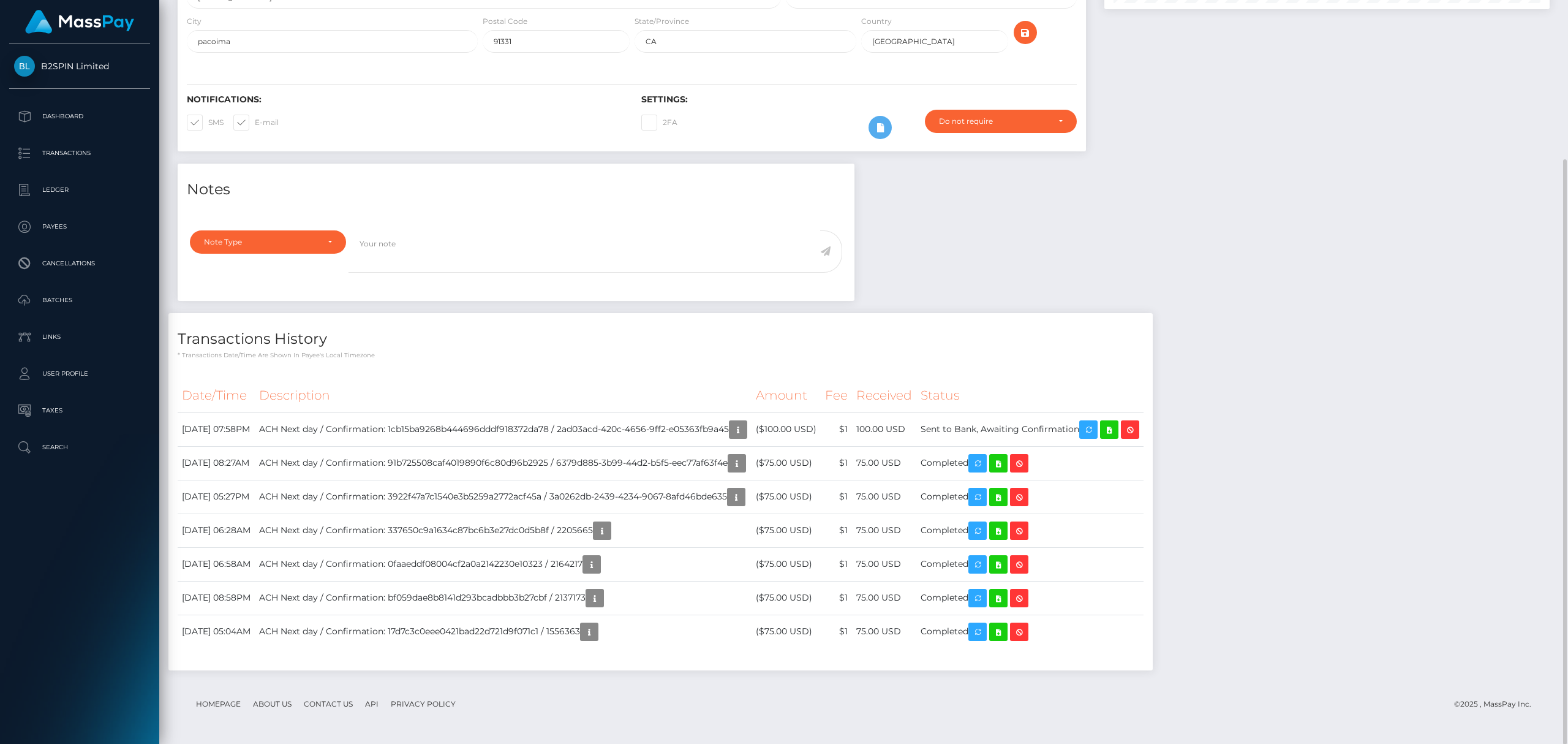
drag, startPoint x: 1355, startPoint y: 146, endPoint x: 1363, endPoint y: 133, distance: 15.3
click at [1355, 146] on div at bounding box center [1326, 13] width 463 height 301
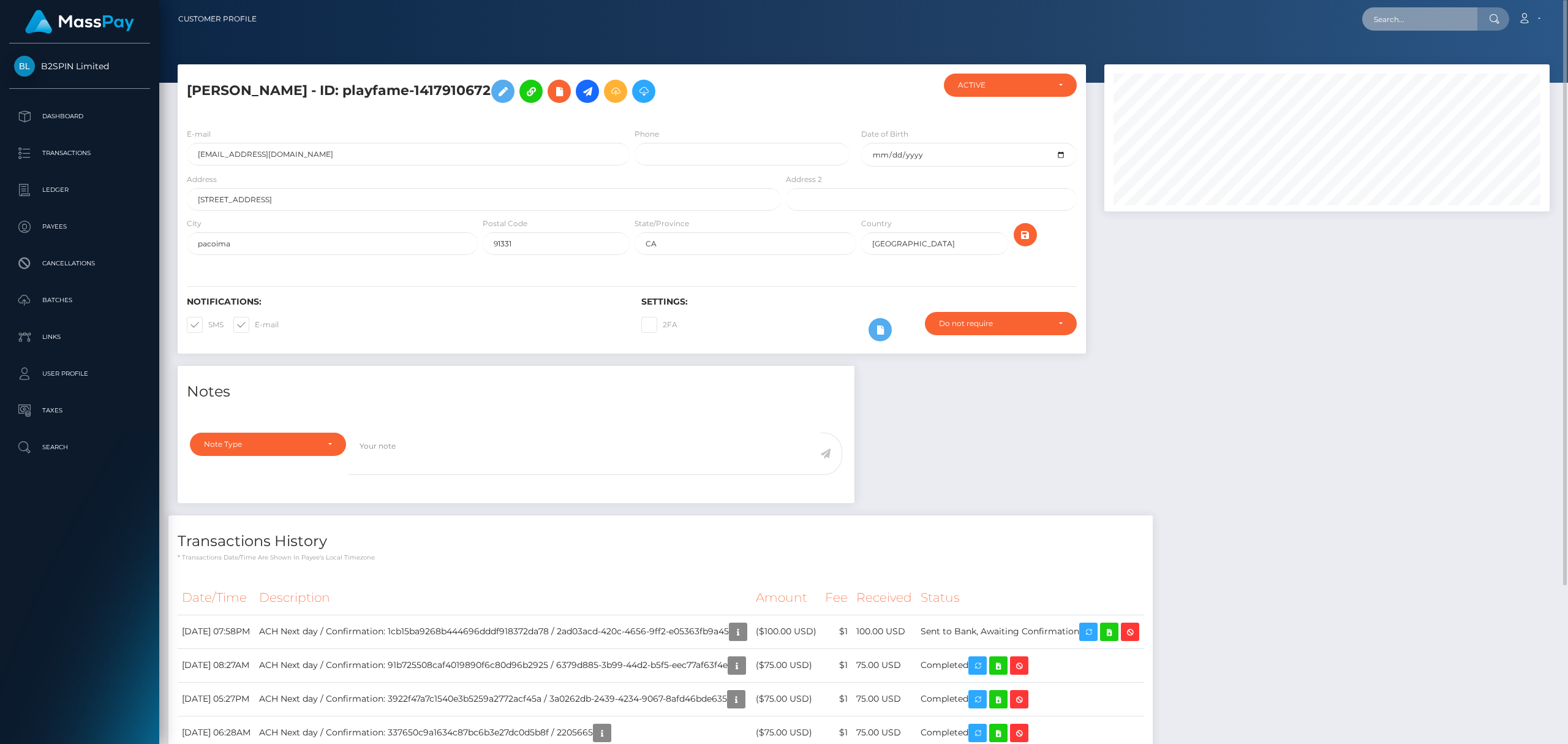
click at [1391, 25] on input "text" at bounding box center [1419, 19] width 115 height 23
paste input "1438934151"
type input "1438934151"
click at [1398, 65] on link "ALAN WESLEY SAMUEL HANLEY" at bounding box center [1442, 64] width 160 height 22
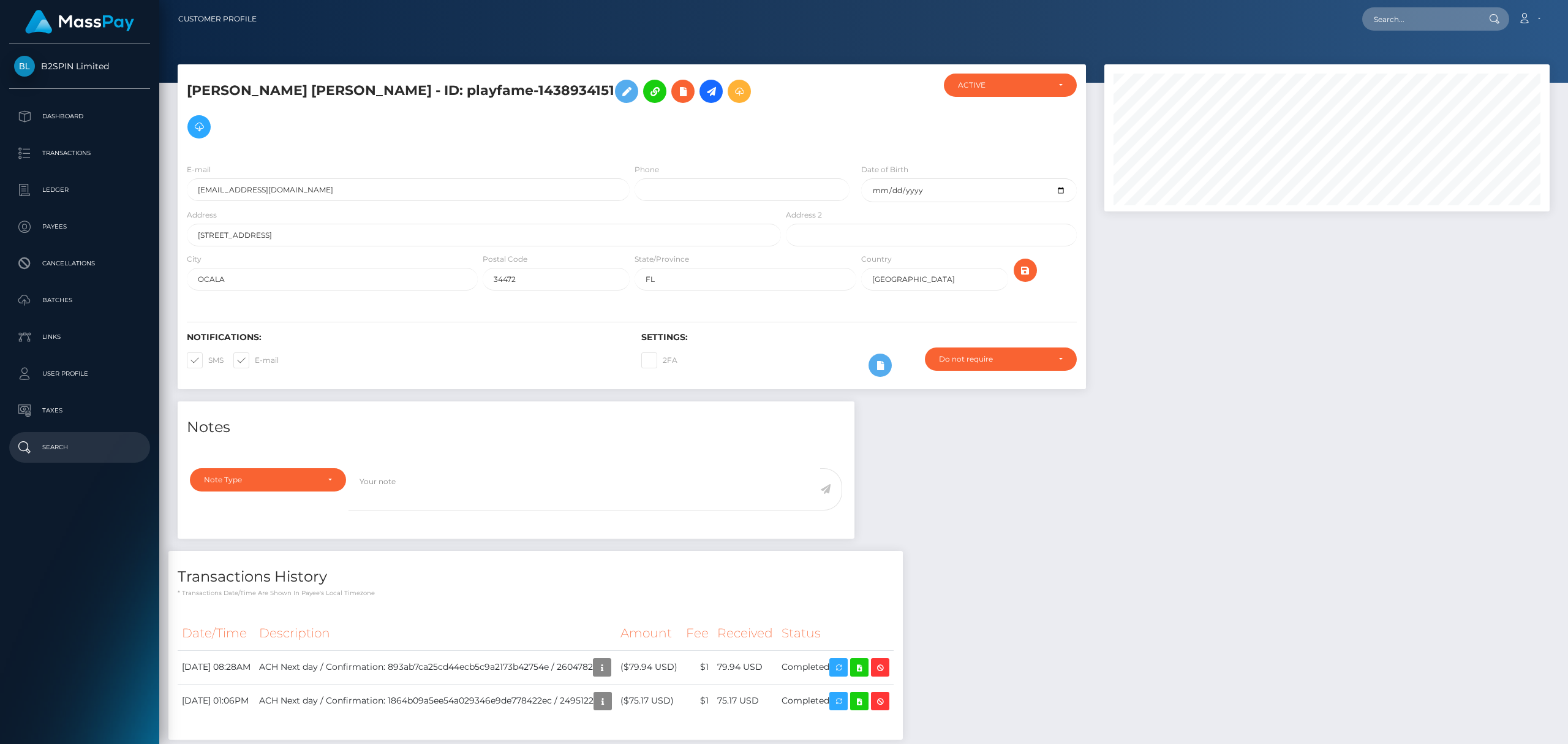
scroll to position [147, 444]
click at [1410, 21] on input "text" at bounding box center [1419, 19] width 115 height 23
paste input "1450406819"
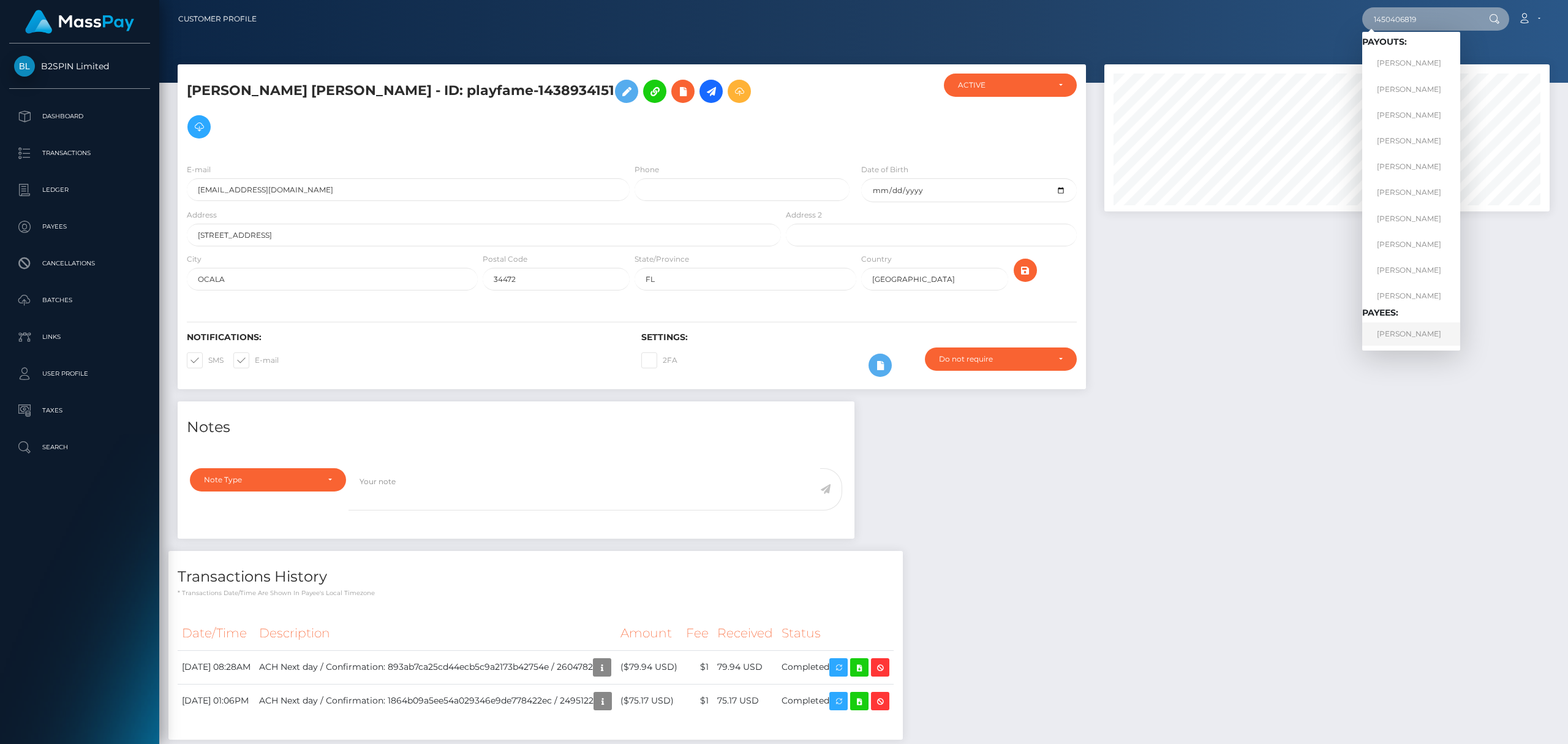
type input "1450406819"
click at [1396, 329] on link "CARMELA MARIE TROTT" at bounding box center [1411, 334] width 98 height 22
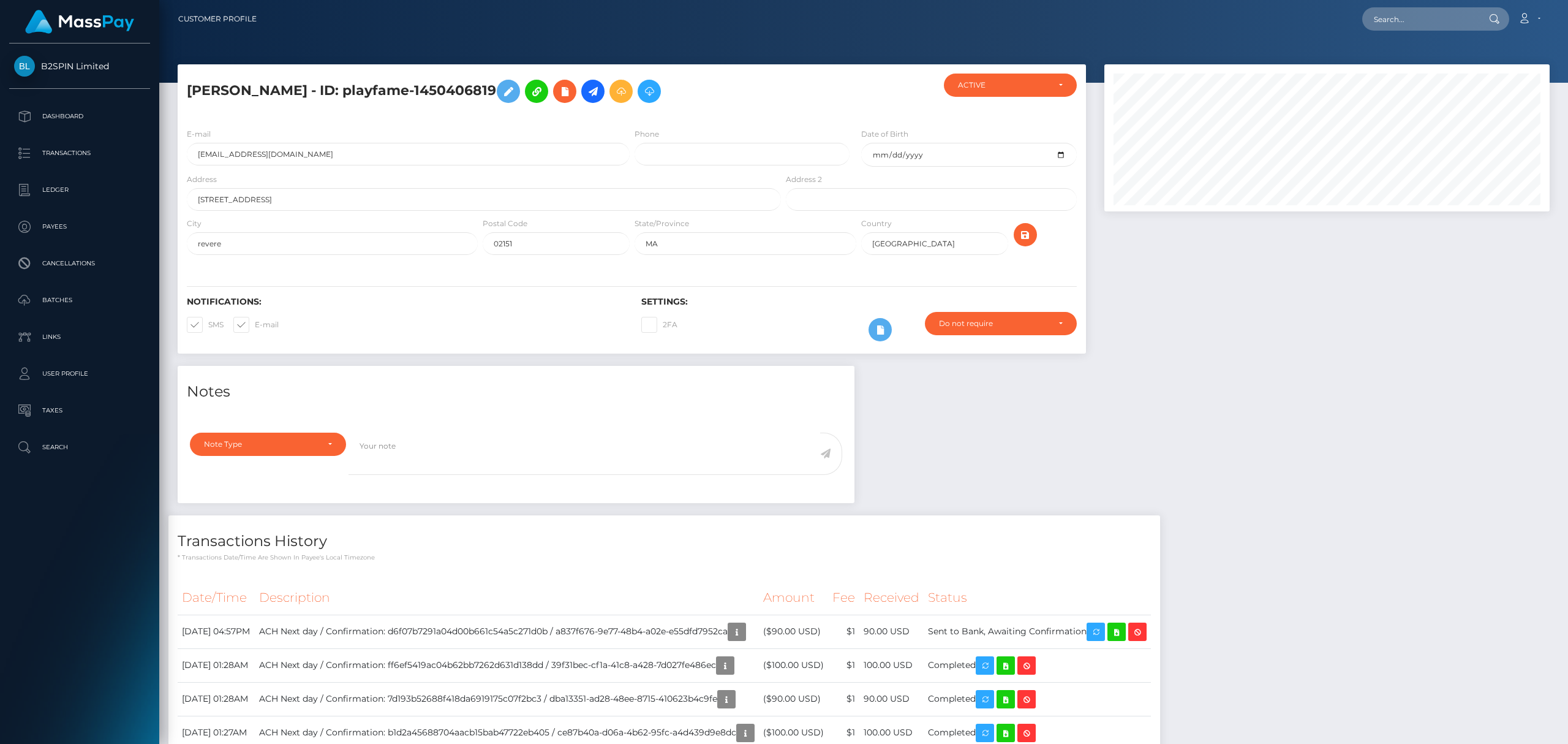
scroll to position [147, 444]
click at [1391, 27] on input "text" at bounding box center [1419, 19] width 115 height 23
paste input "6529e73d-62f7-4c49-adb0-72264e0a0222"
click at [1426, 21] on input "6529e73d-62f7-4c49-adb0-72264e0a0222" at bounding box center [1419, 19] width 115 height 23
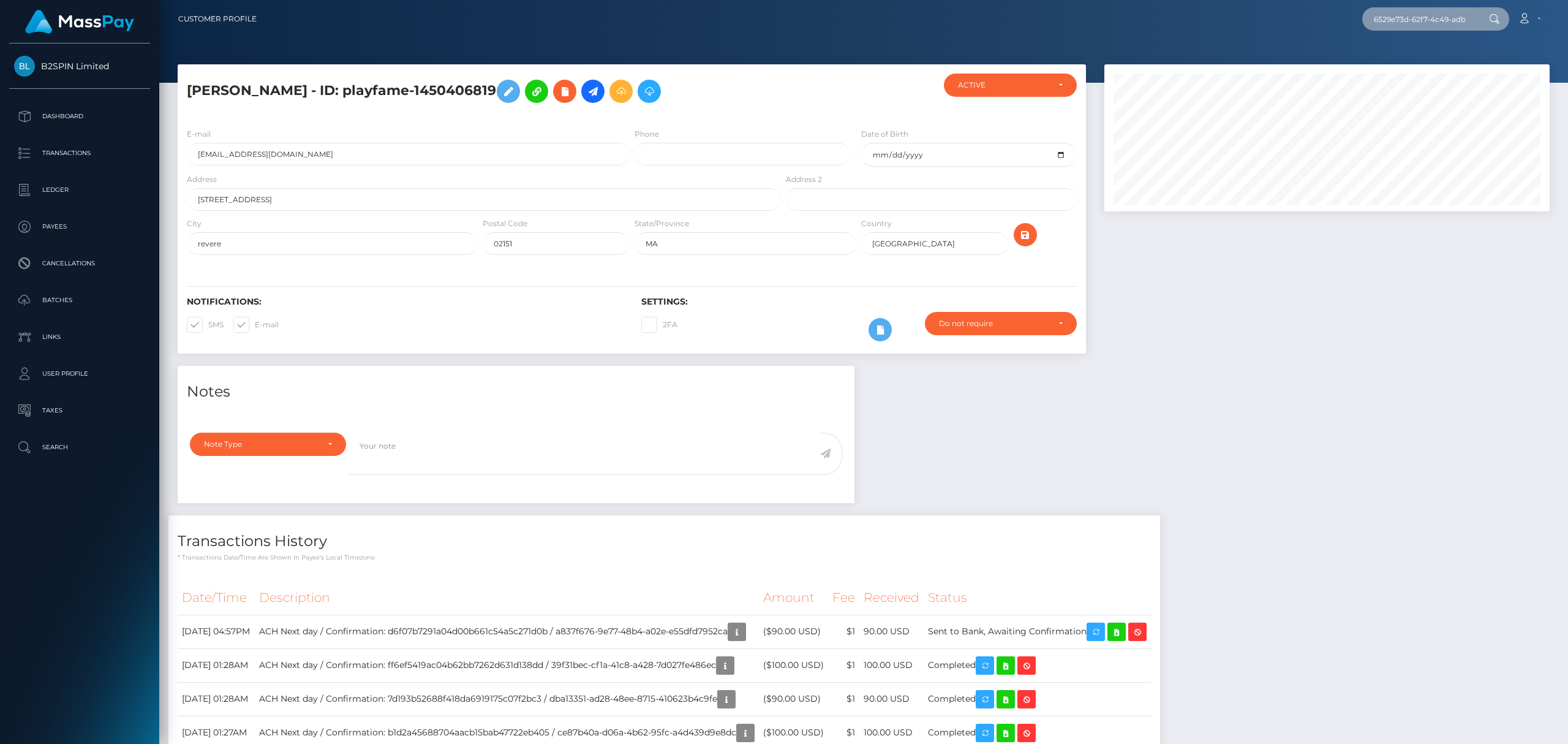
paste input "1505055097"
type input "1505055097"
click at [1385, 146] on link "[PERSON_NAME]" at bounding box center [1411, 153] width 98 height 22
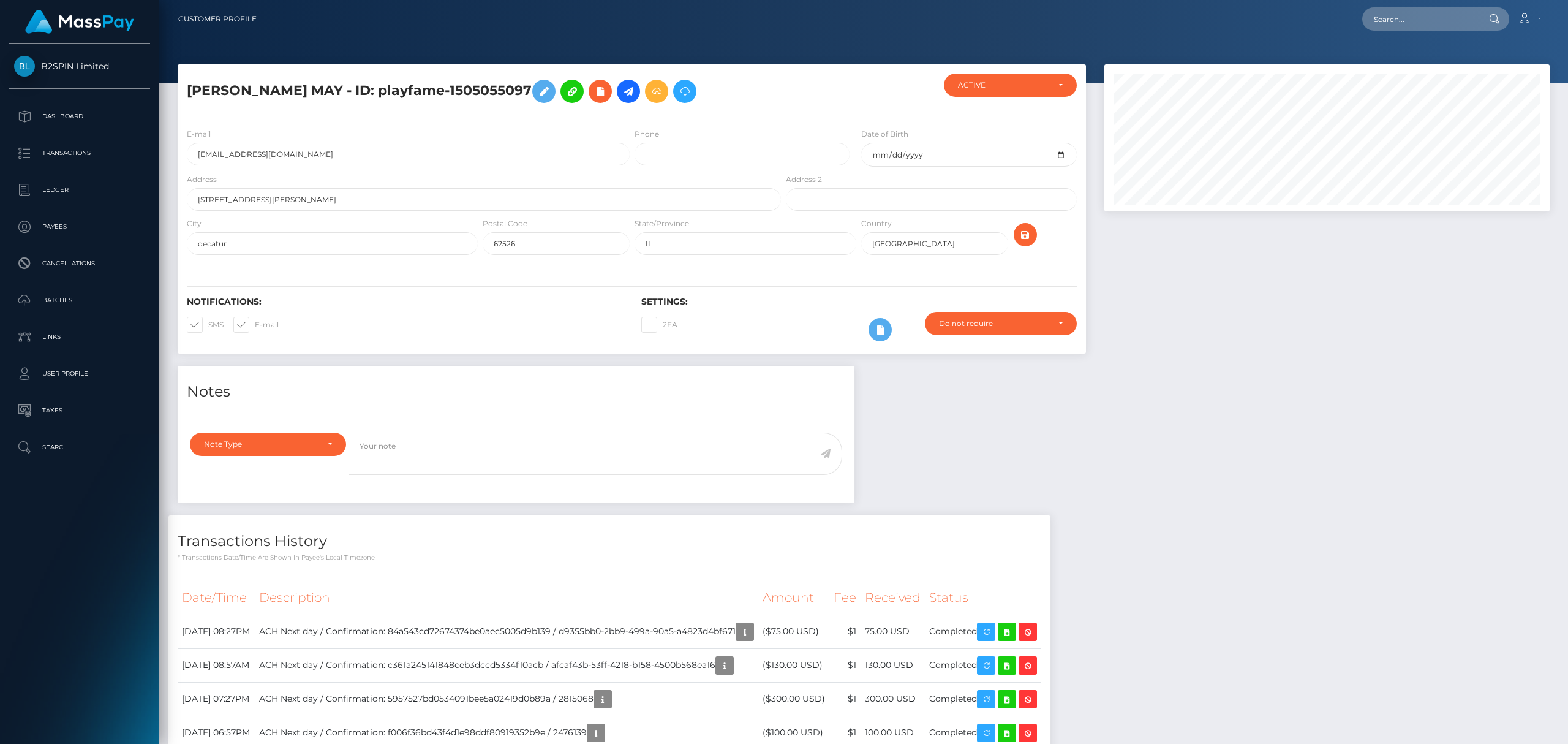
scroll to position [147, 444]
click at [1431, 24] on input "text" at bounding box center [1419, 19] width 115 height 23
paste input "1508701245"
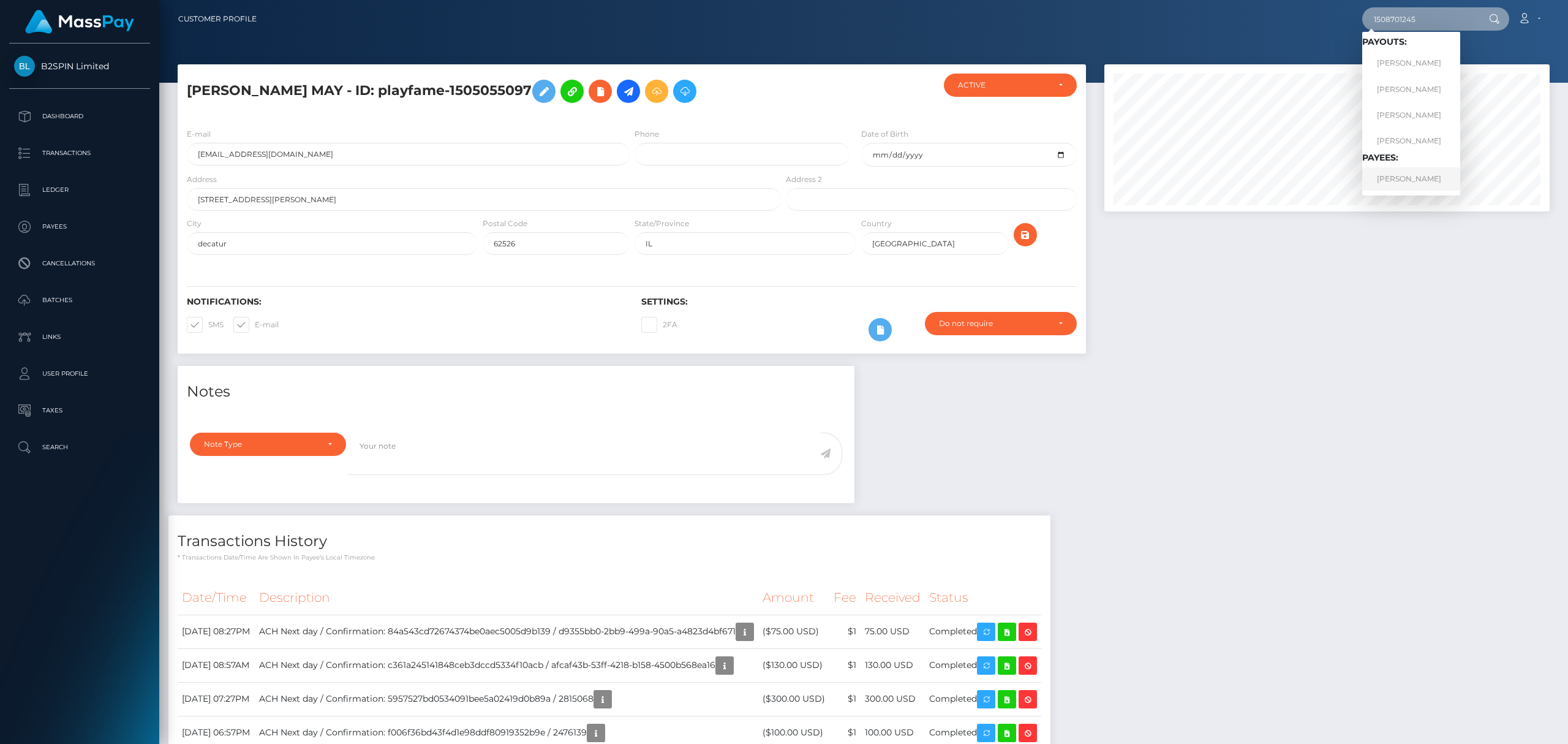
type input "1508701245"
click at [1397, 172] on link "BROOKS MIDDLETON BELL" at bounding box center [1411, 178] width 98 height 22
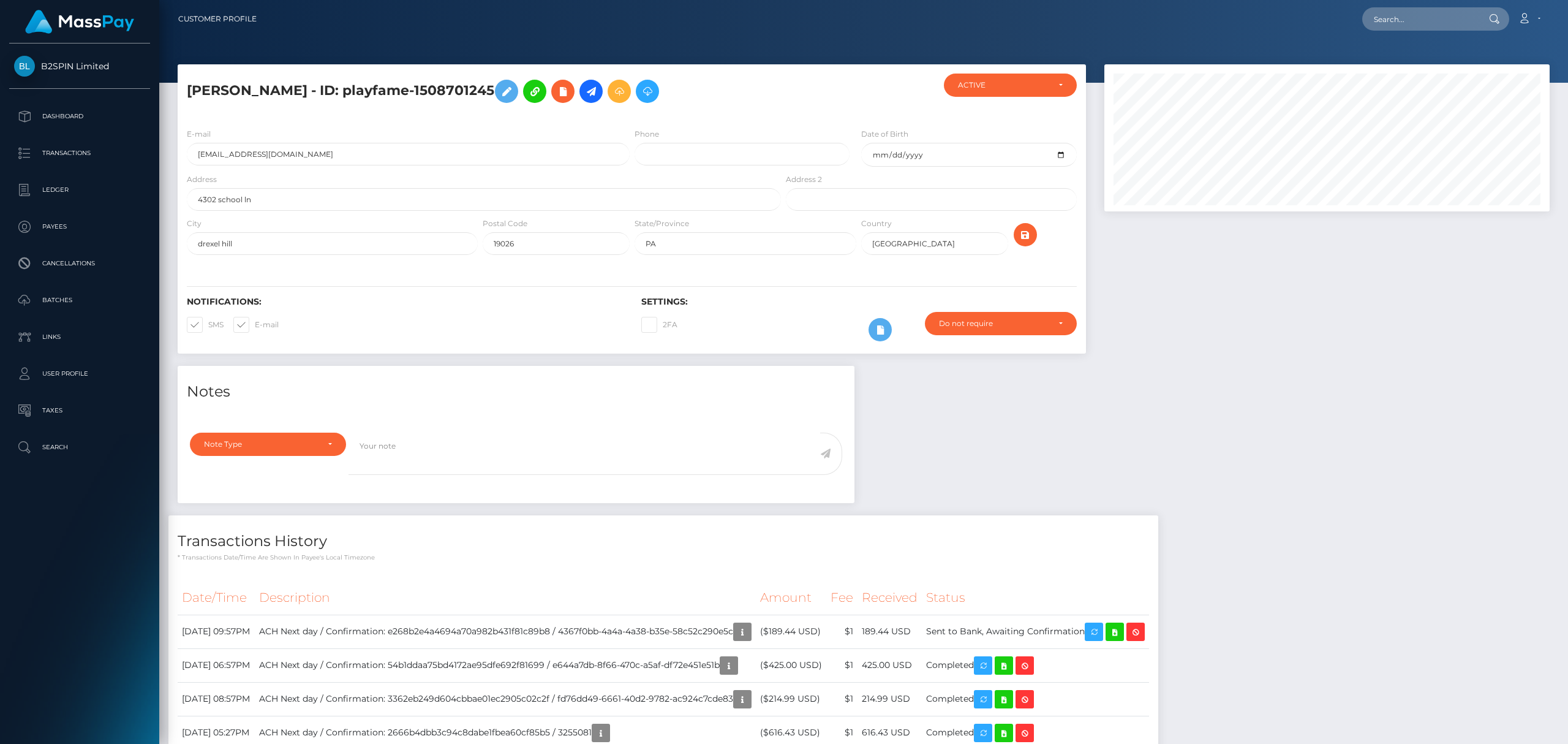
scroll to position [147, 444]
click at [1295, 373] on div "Notes Note Type Compliance Clear Compliance General Note Type" at bounding box center [863, 642] width 1390 height 553
click at [1413, 21] on input "text" at bounding box center [1419, 19] width 115 height 23
paste input "1614863387"
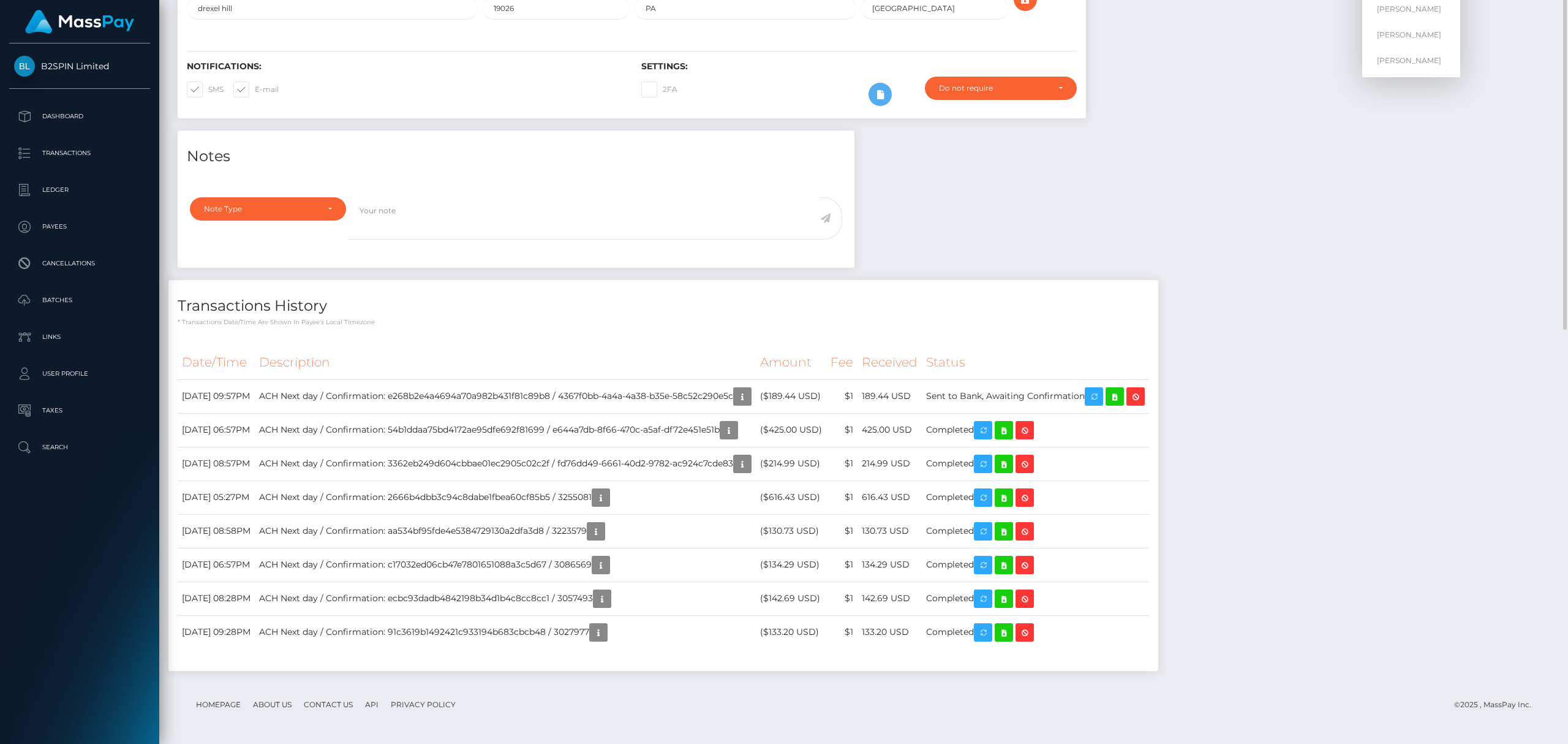
scroll to position [0, 0]
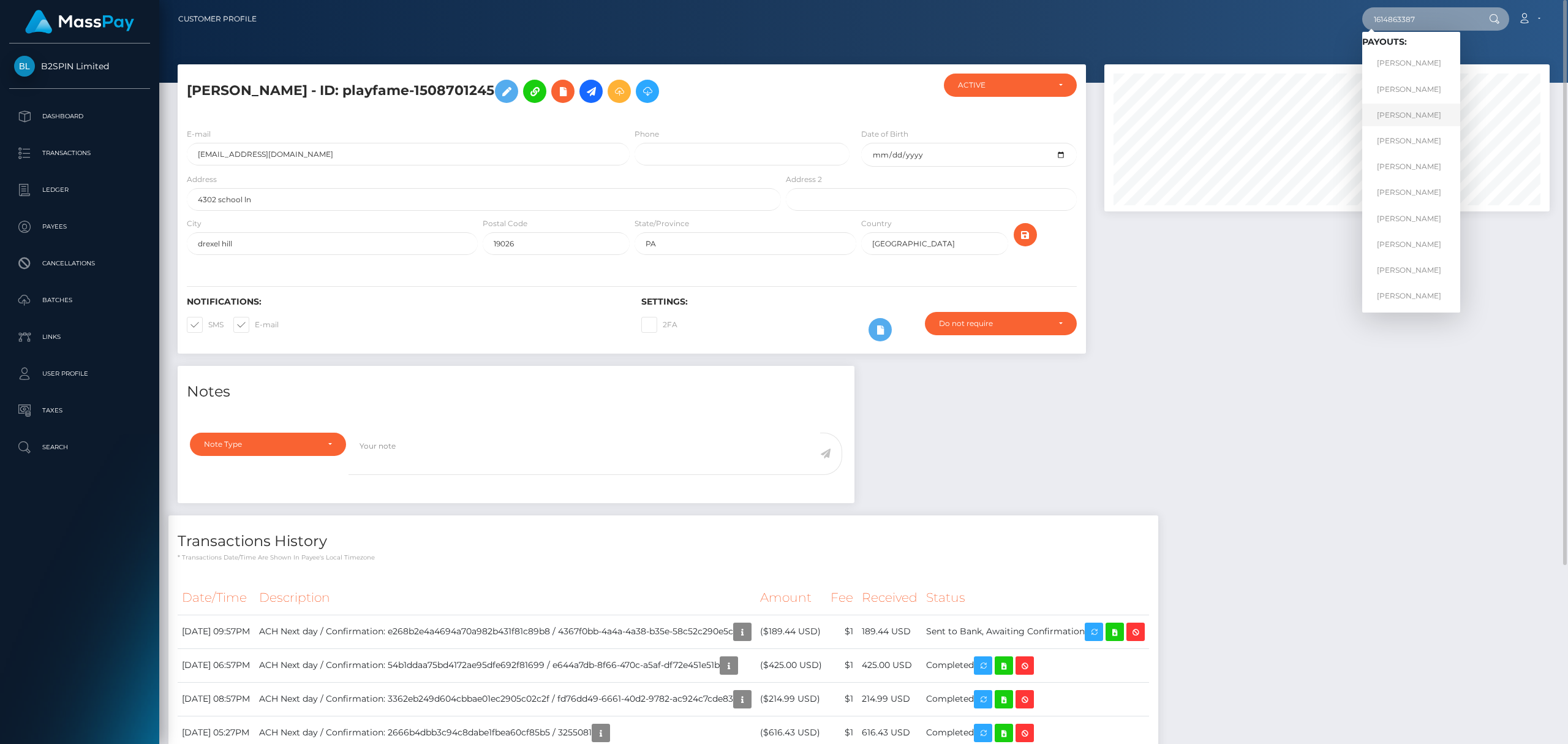
type input "1614863387"
click at [1404, 116] on link "KELLI A WATSON" at bounding box center [1411, 114] width 98 height 22
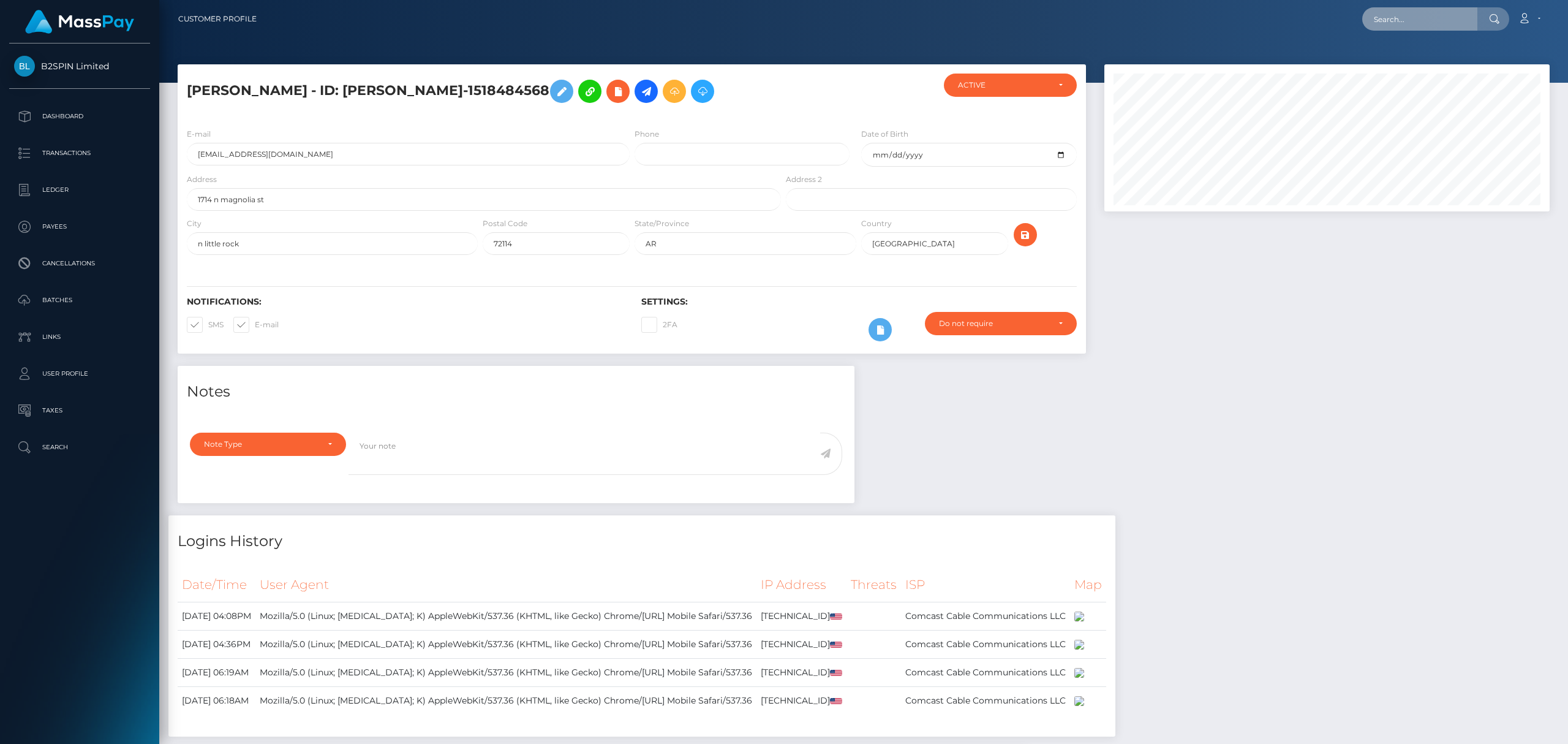
scroll to position [147, 444]
click at [1424, 18] on input "text" at bounding box center [1419, 19] width 115 height 23
paste input "e9e7c2ab-4ed7-4821-967d-80a83709ab40"
click at [1408, 28] on input "e9e7c2ab-4ed7-4821-967d-80a83709ab40" at bounding box center [1419, 19] width 115 height 23
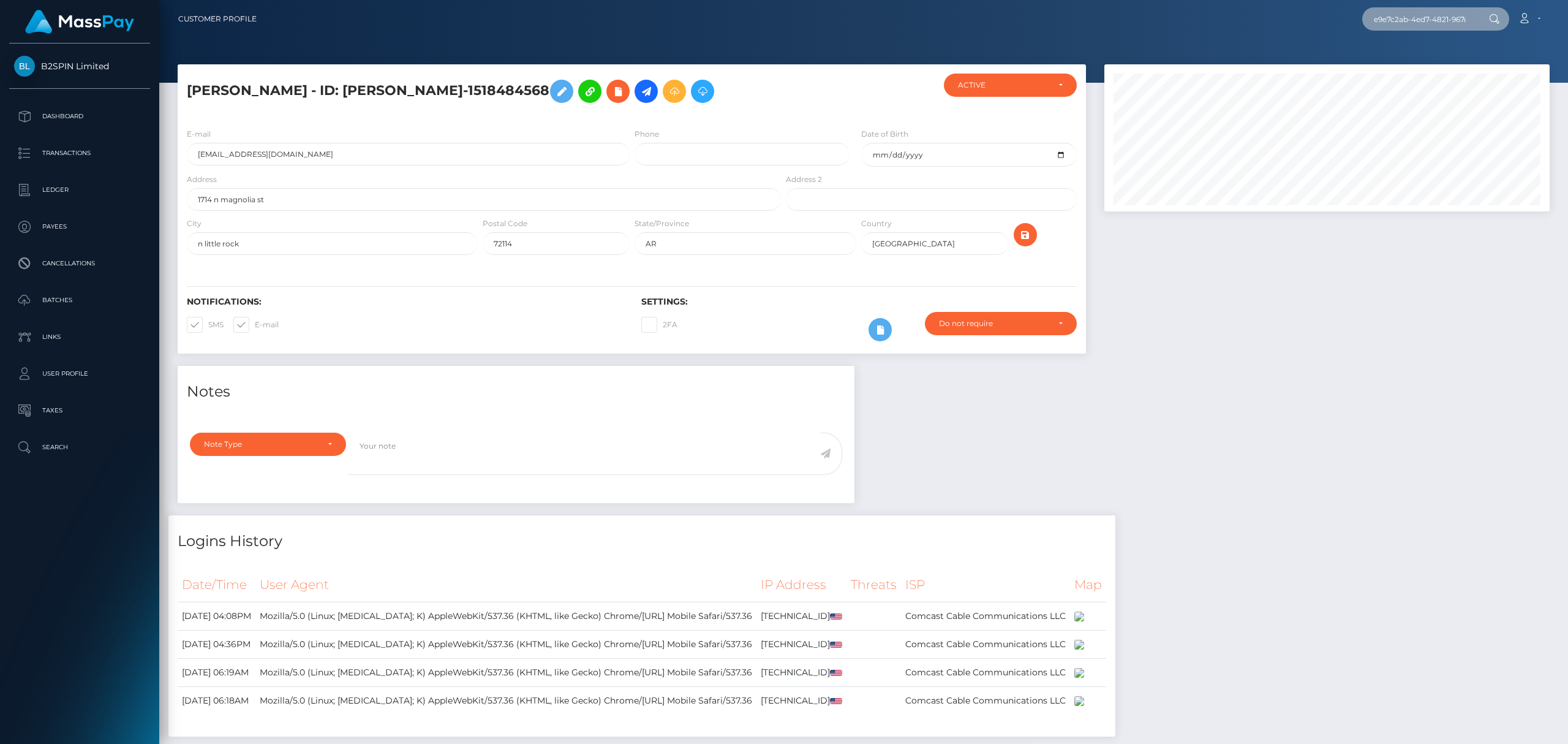
paste input "1619402042"
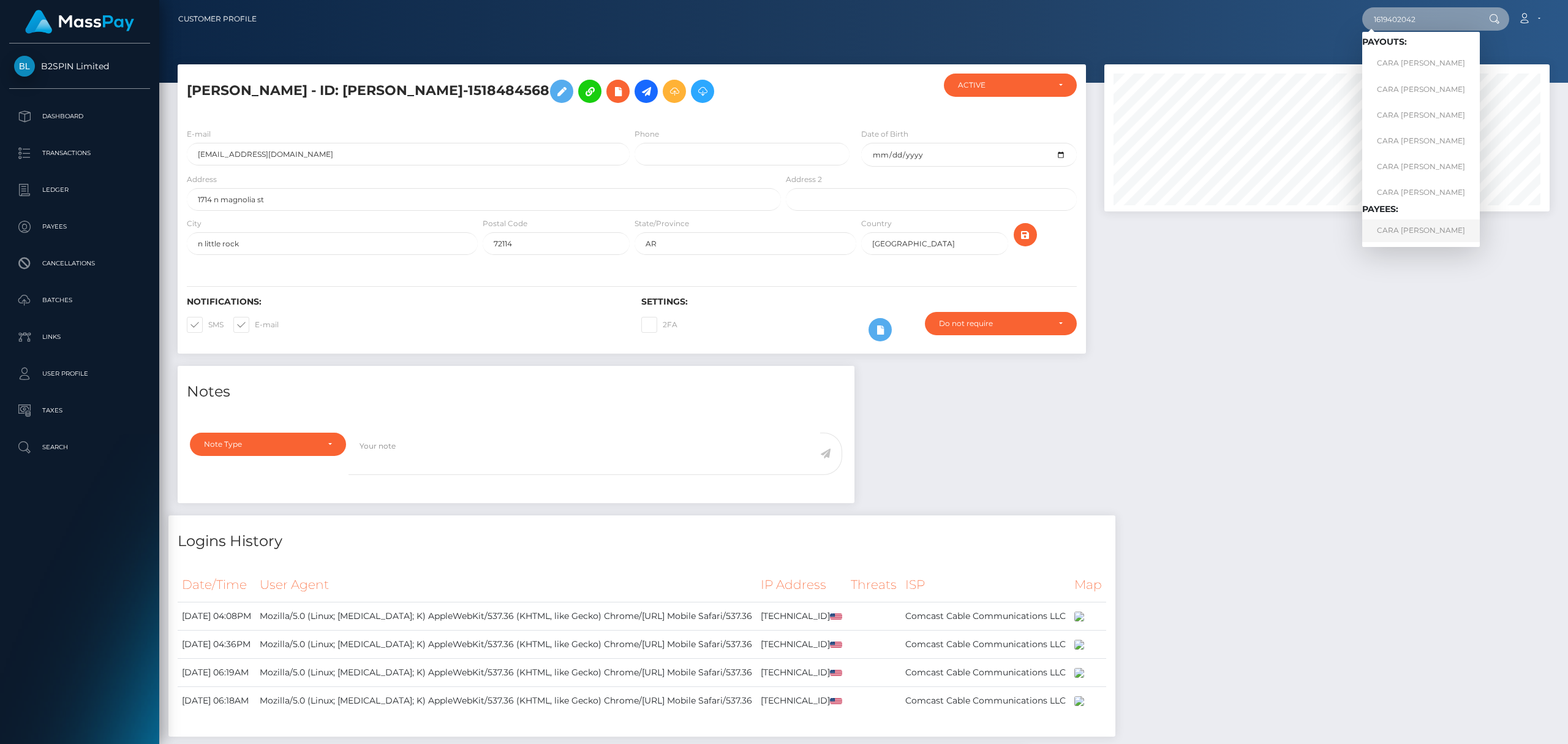
type input "1619402042"
click at [1400, 225] on link "CARA [PERSON_NAME]" at bounding box center [1420, 231] width 118 height 22
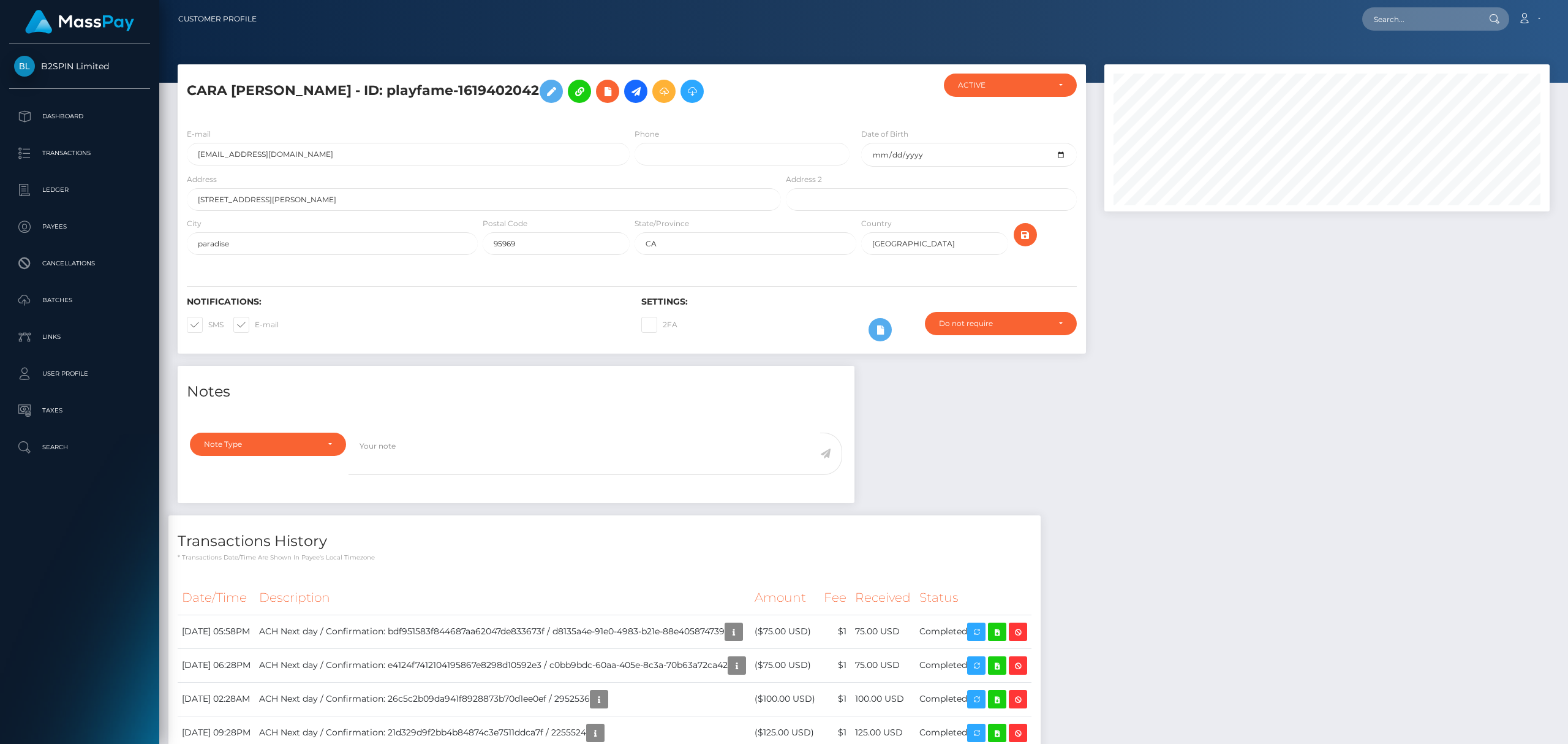
scroll to position [147, 444]
click at [1395, 16] on input "text" at bounding box center [1419, 19] width 115 height 23
click at [1427, 21] on input "text" at bounding box center [1419, 19] width 115 height 23
paste input "1644640147"
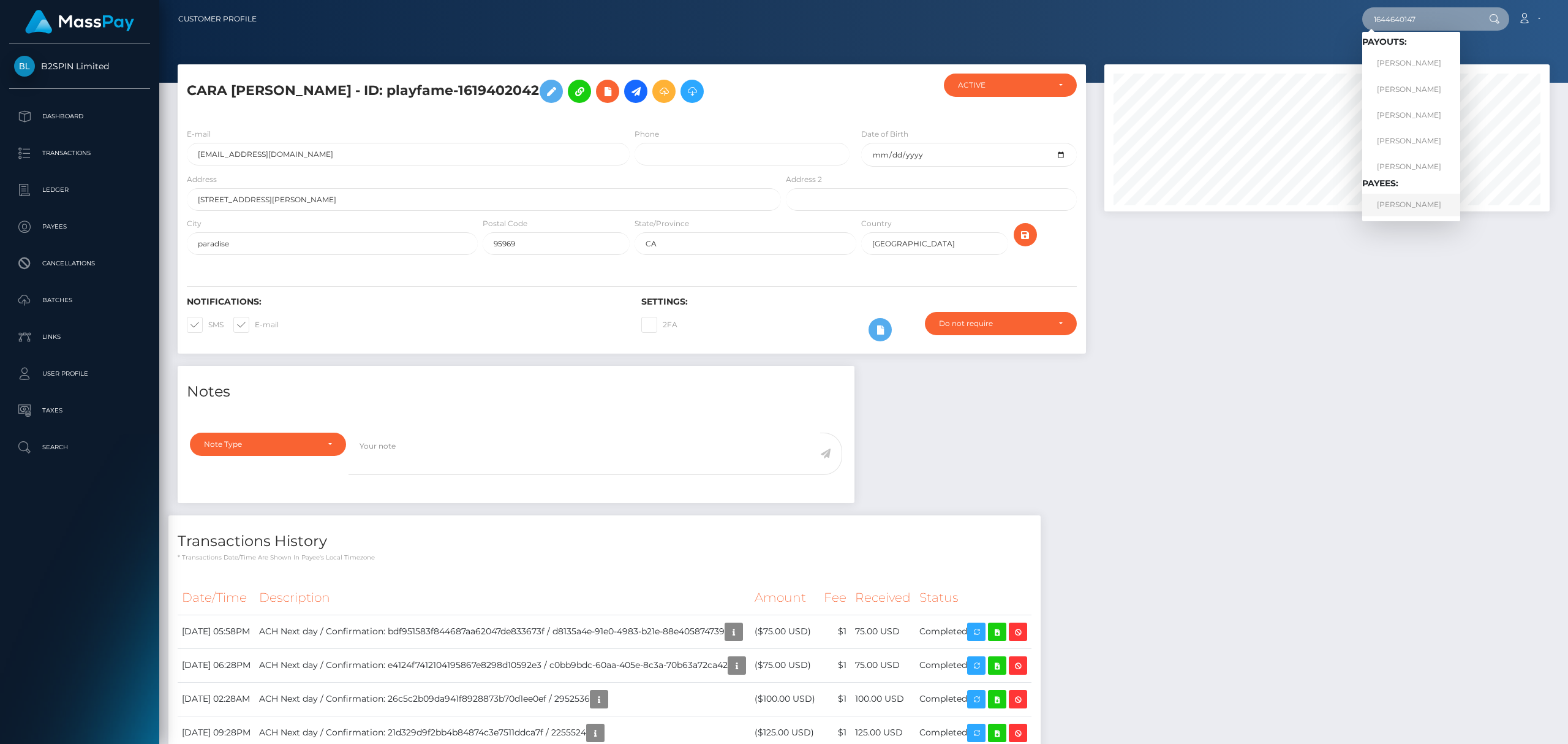
type input "1644640147"
click at [1387, 202] on link "[PERSON_NAME]" at bounding box center [1411, 205] width 98 height 22
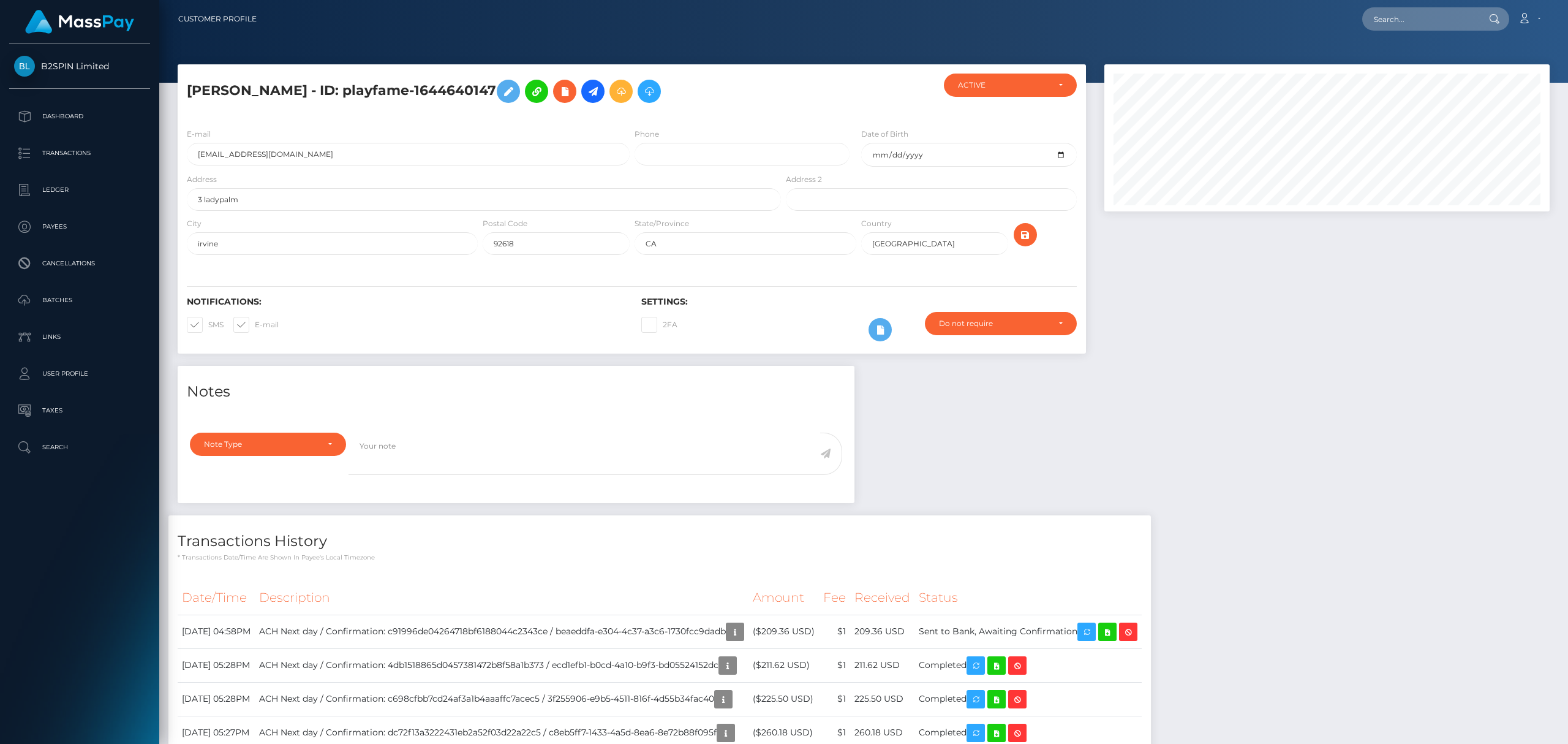
scroll to position [147, 444]
click at [1446, 21] on input "text" at bounding box center [1419, 19] width 115 height 23
paste input "1654209123"
type input "1654209123"
click at [1393, 60] on link "KALEB RILEY PAZ" at bounding box center [1442, 64] width 160 height 22
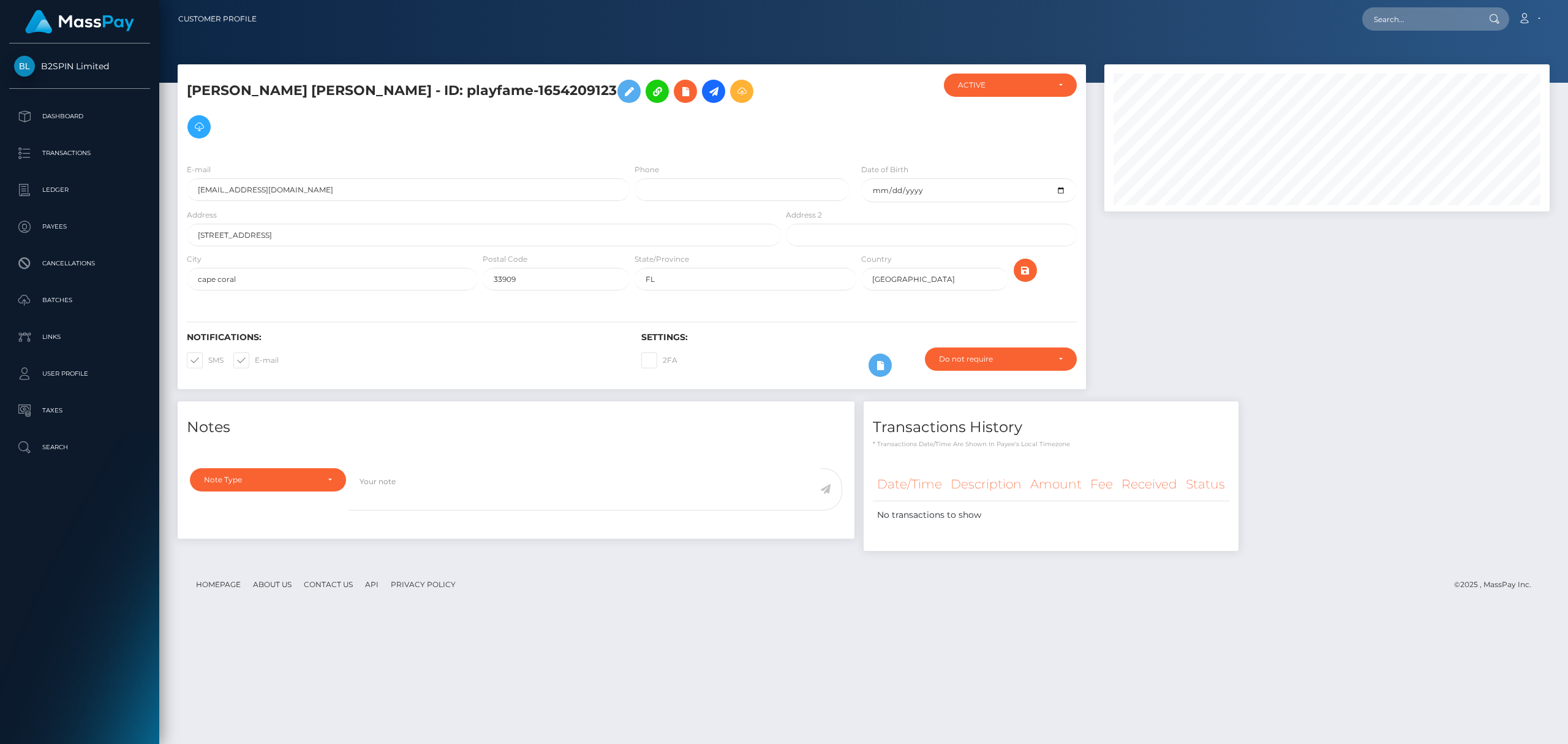
scroll to position [147, 444]
click at [1417, 21] on input "text" at bounding box center [1419, 19] width 115 height 23
paste input "1662240648"
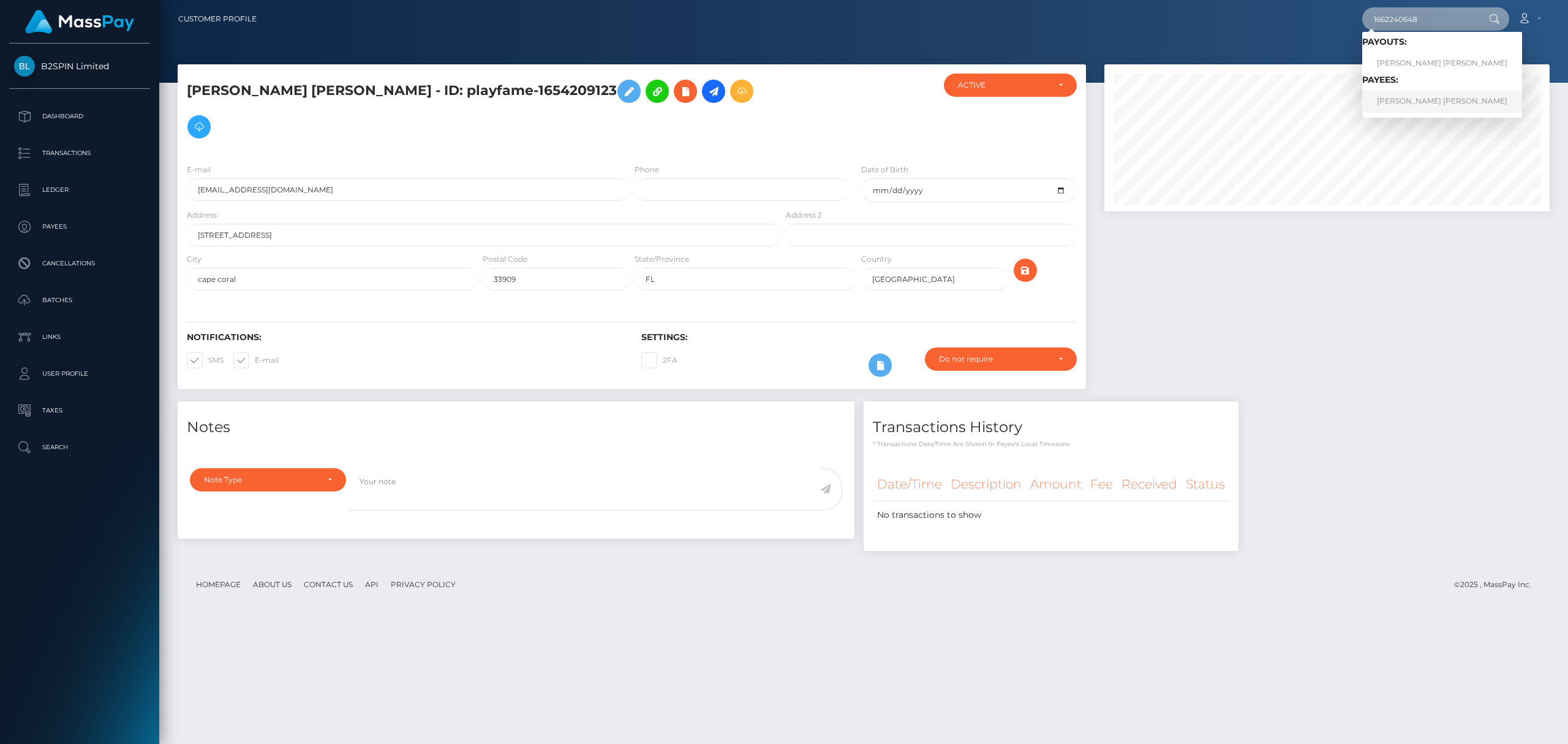
type input "1662240648"
click at [1399, 103] on link "[PERSON_NAME] [PERSON_NAME]" at bounding box center [1442, 101] width 160 height 22
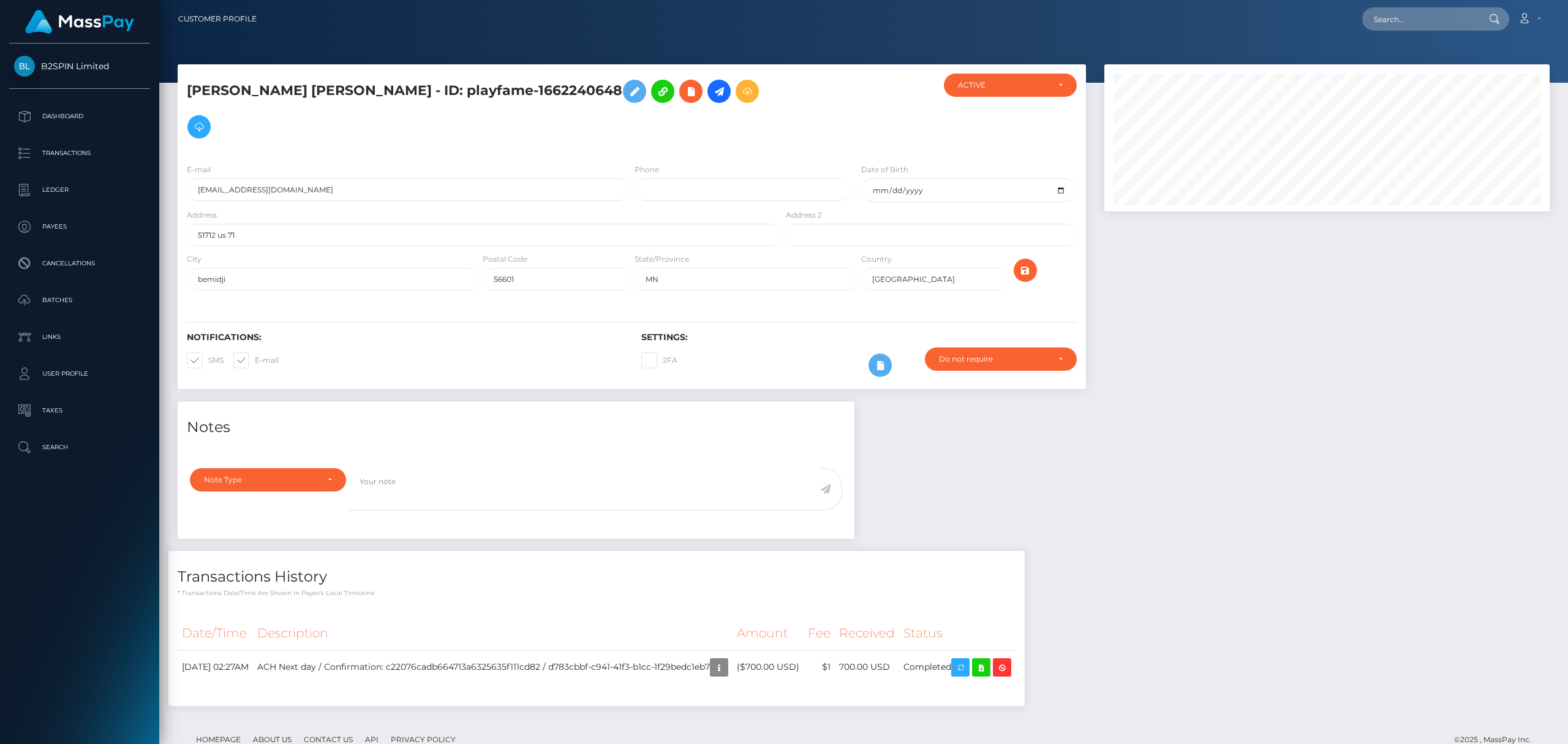
scroll to position [147, 444]
click at [1304, 447] on div "Notes Note Type Compliance Clear Compliance General Note Type" at bounding box center [863, 560] width 1390 height 317
click at [1417, 18] on input "text" at bounding box center [1419, 19] width 115 height 23
paste input "1684722517"
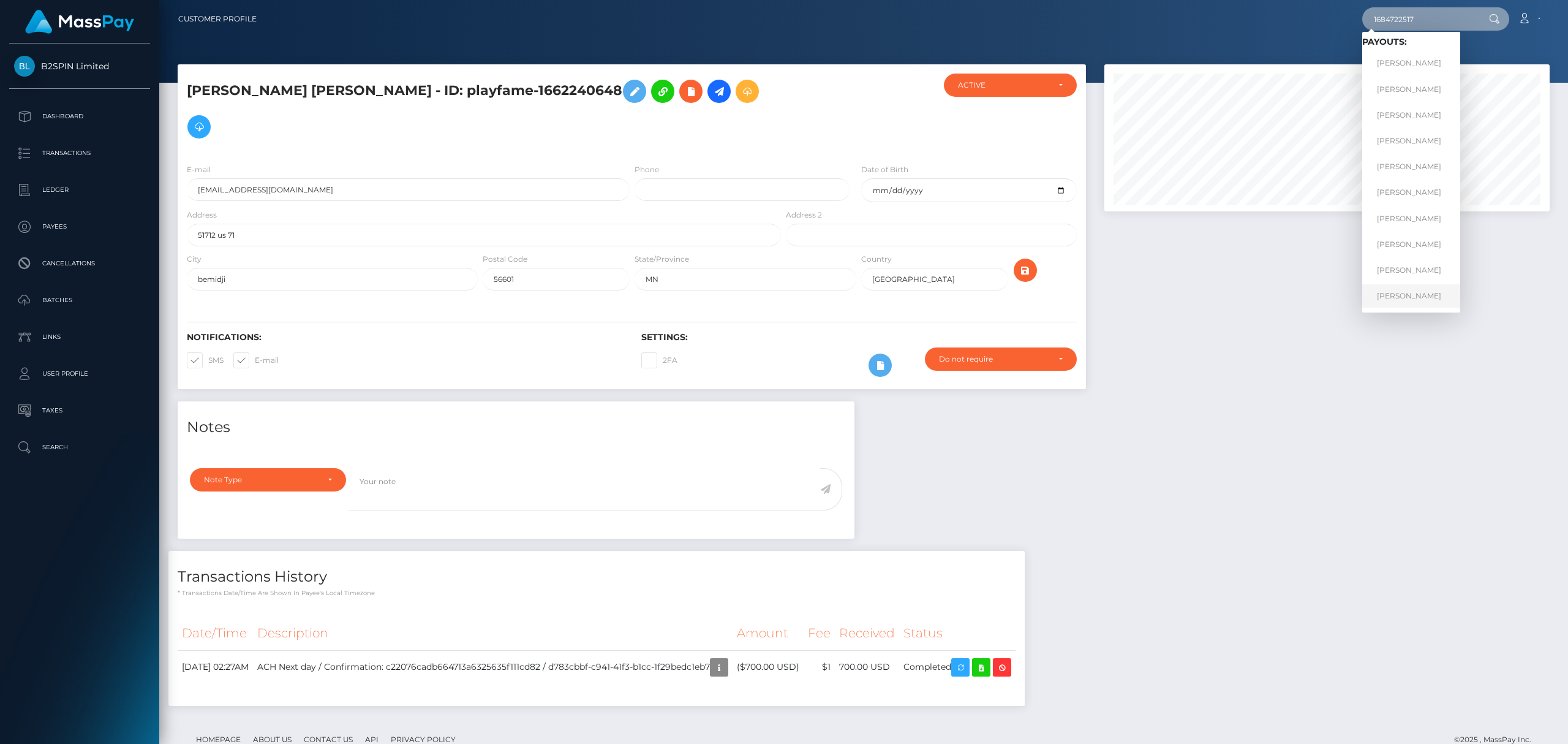
type input "1684722517"
click at [1407, 292] on link "[PERSON_NAME]" at bounding box center [1411, 296] width 98 height 22
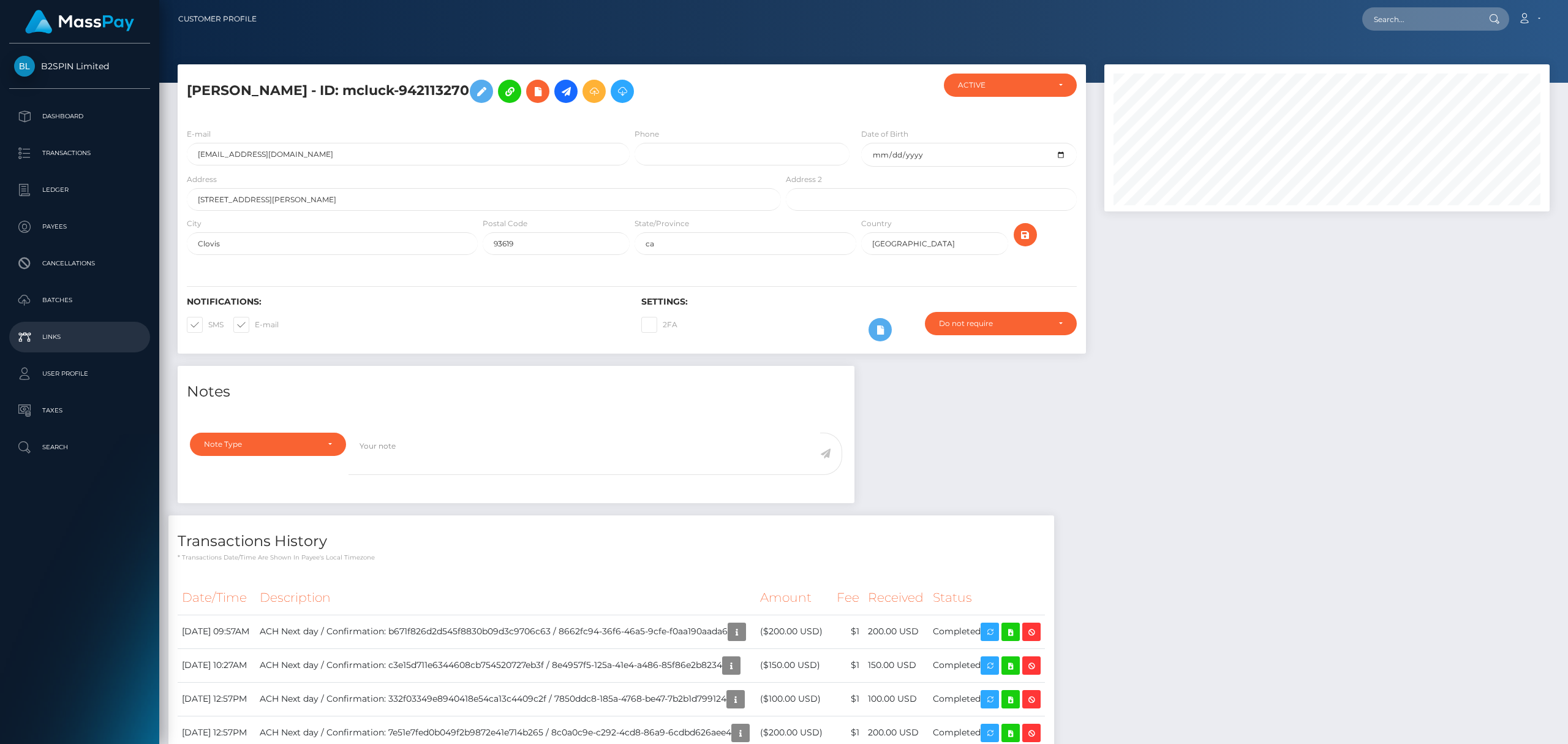
scroll to position [147, 444]
click at [1416, 22] on input "text" at bounding box center [1419, 19] width 115 height 23
paste input "1709750427"
type input "1709750427"
click at [1396, 65] on link "ELIZABETH ANNE MATTOCK" at bounding box center [1411, 64] width 98 height 22
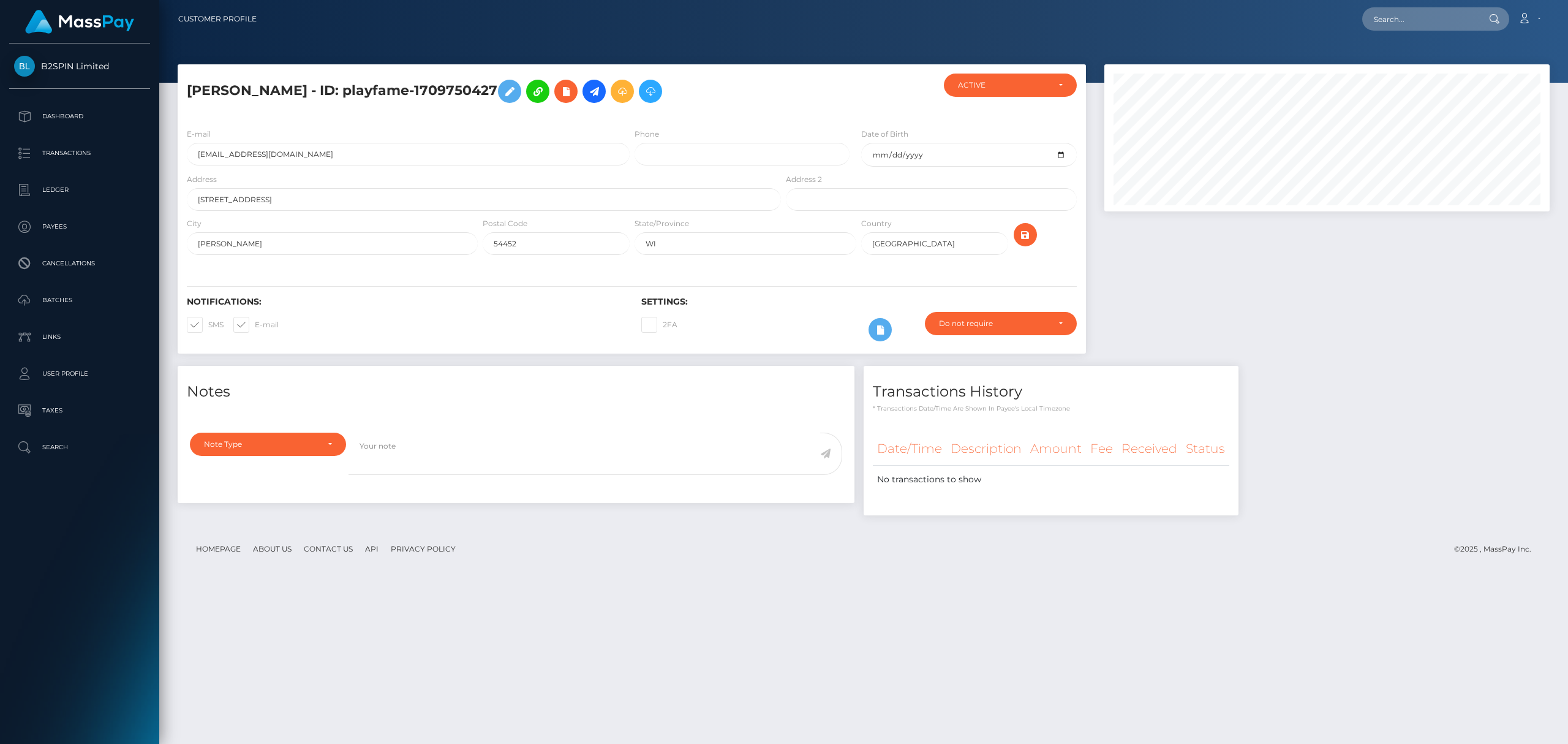
scroll to position [147, 444]
click at [1405, 20] on input "text" at bounding box center [1419, 19] width 115 height 23
paste input "2c570582-ea4d-4309-bdf1-963d21dd9c6d"
click at [1402, 24] on input "2c570582-ea4d-4309-bdf1-963d21dd9c6d" at bounding box center [1419, 19] width 115 height 23
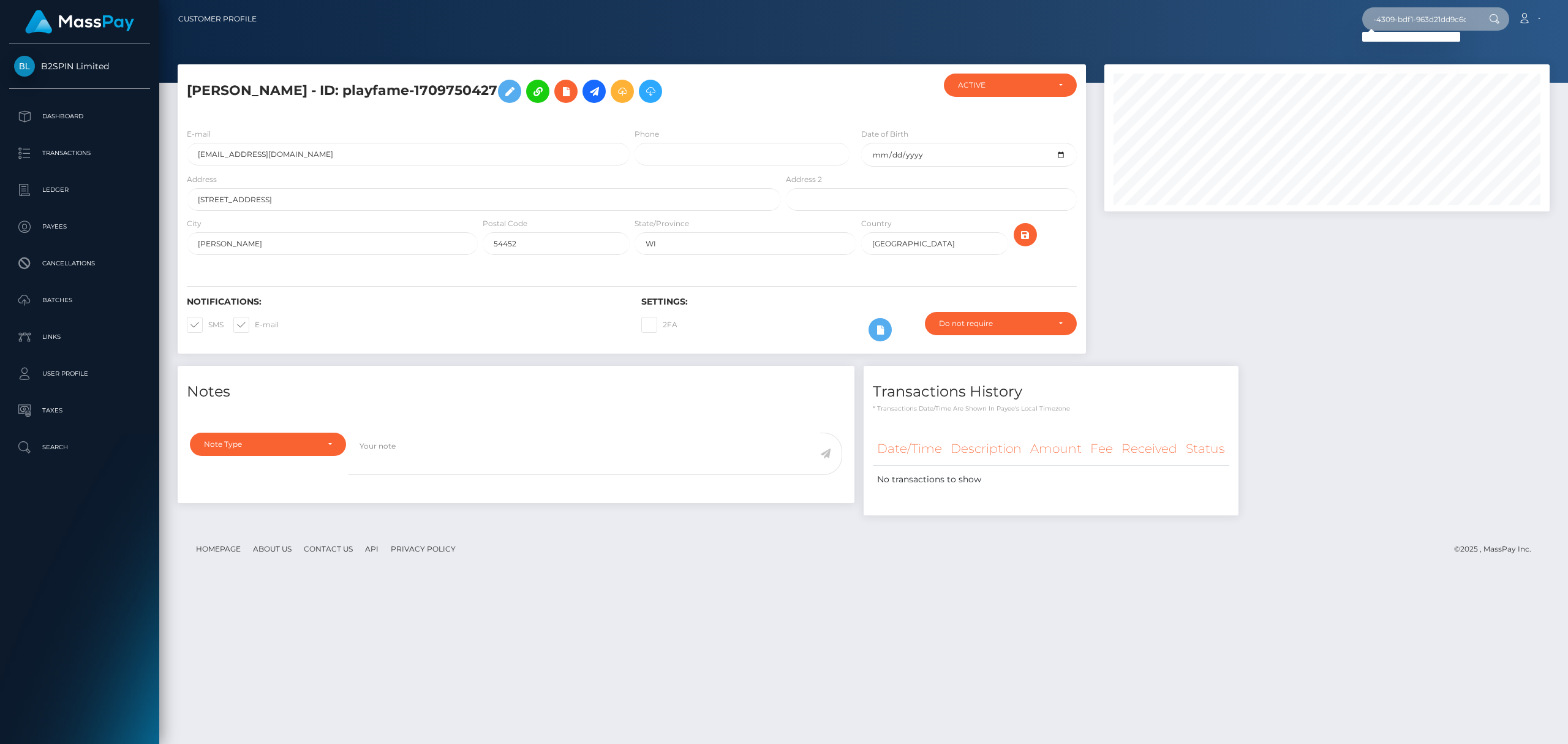
paste input "1712727930"
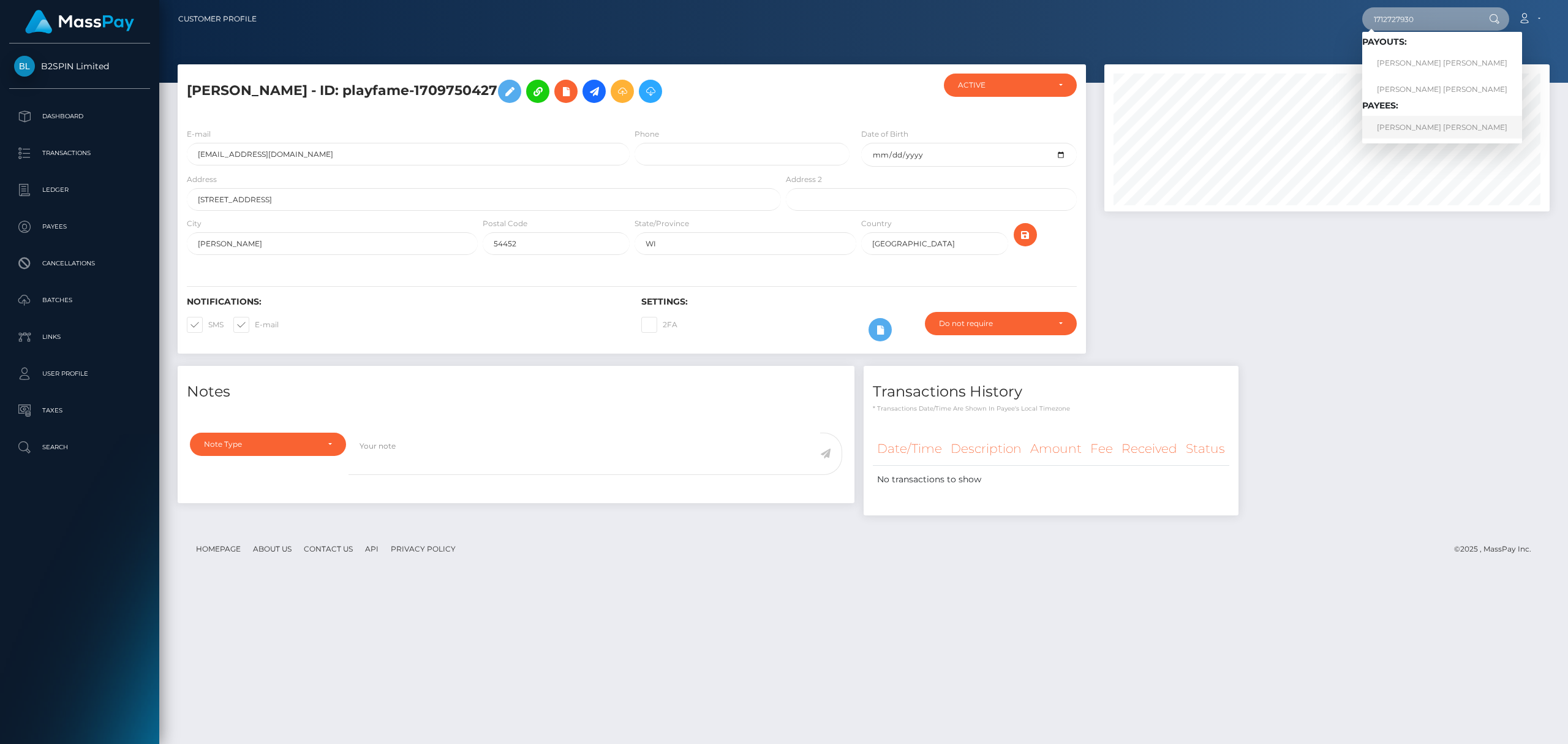
type input "1712727930"
click at [1393, 126] on link "KATRINA RENEE GARCIA" at bounding box center [1442, 127] width 160 height 22
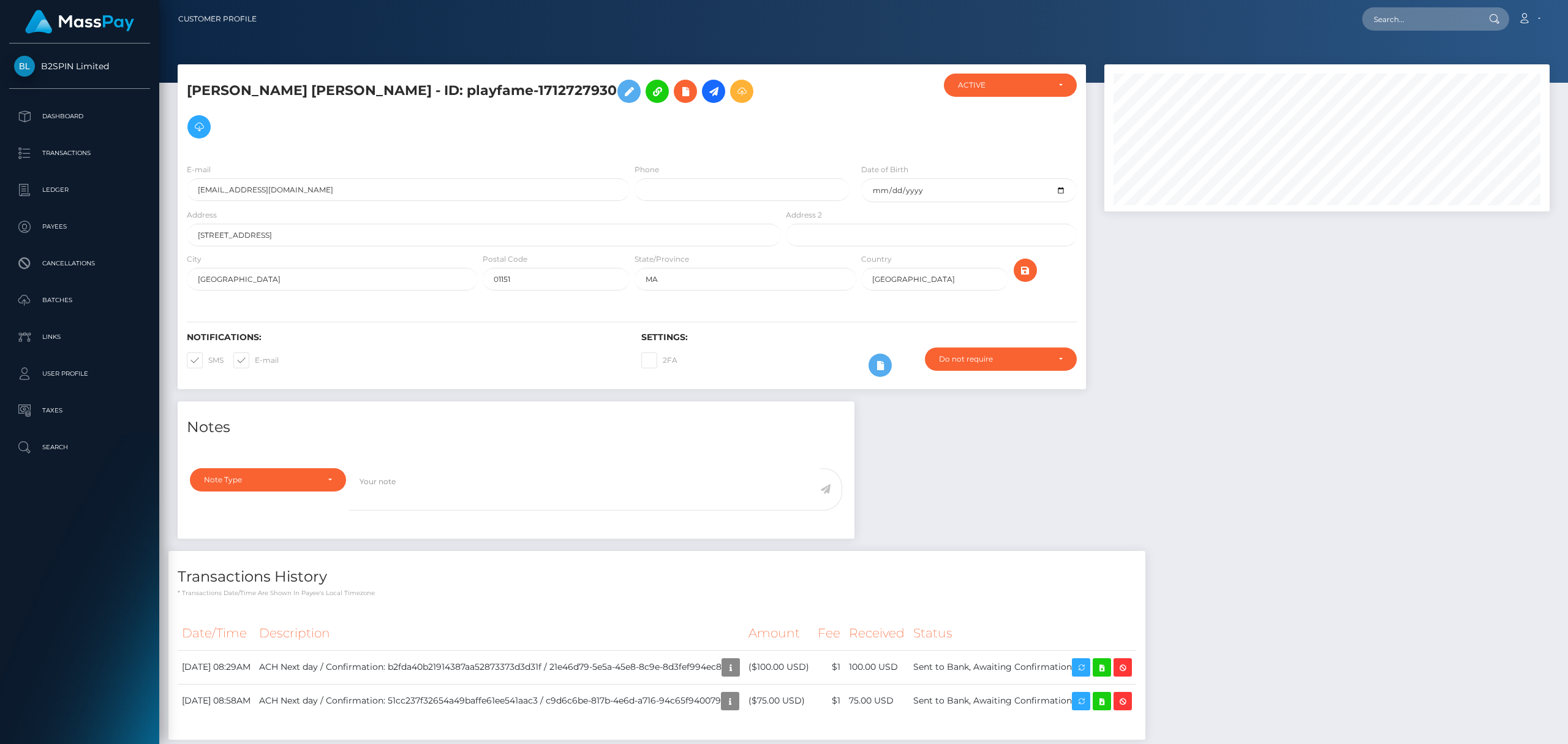
scroll to position [147, 444]
click at [1398, 21] on input "text" at bounding box center [1419, 19] width 115 height 23
paste input "1751364366"
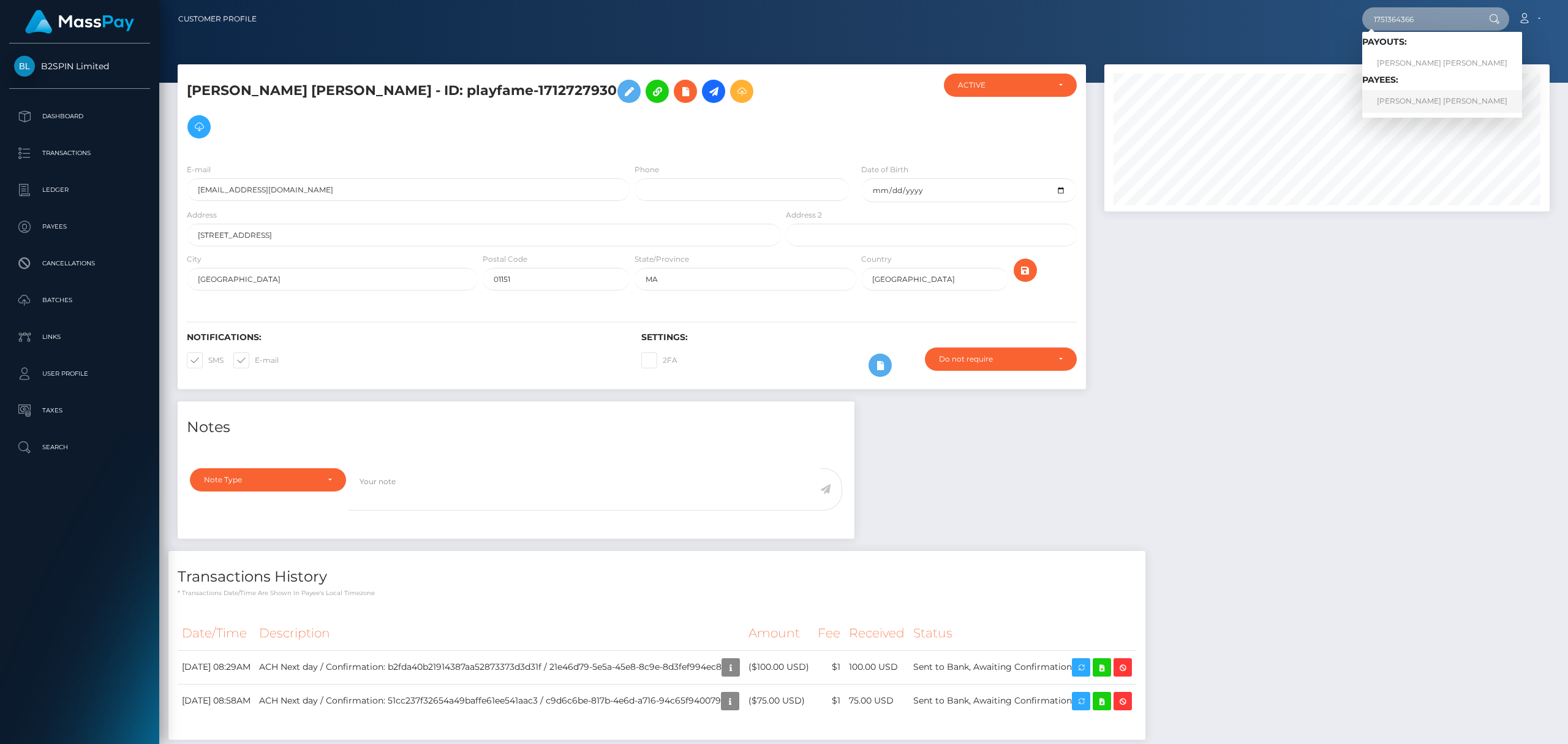
type input "1751364366"
click at [1402, 103] on link "DYLAN VINCENT MITCHELL" at bounding box center [1442, 101] width 160 height 22
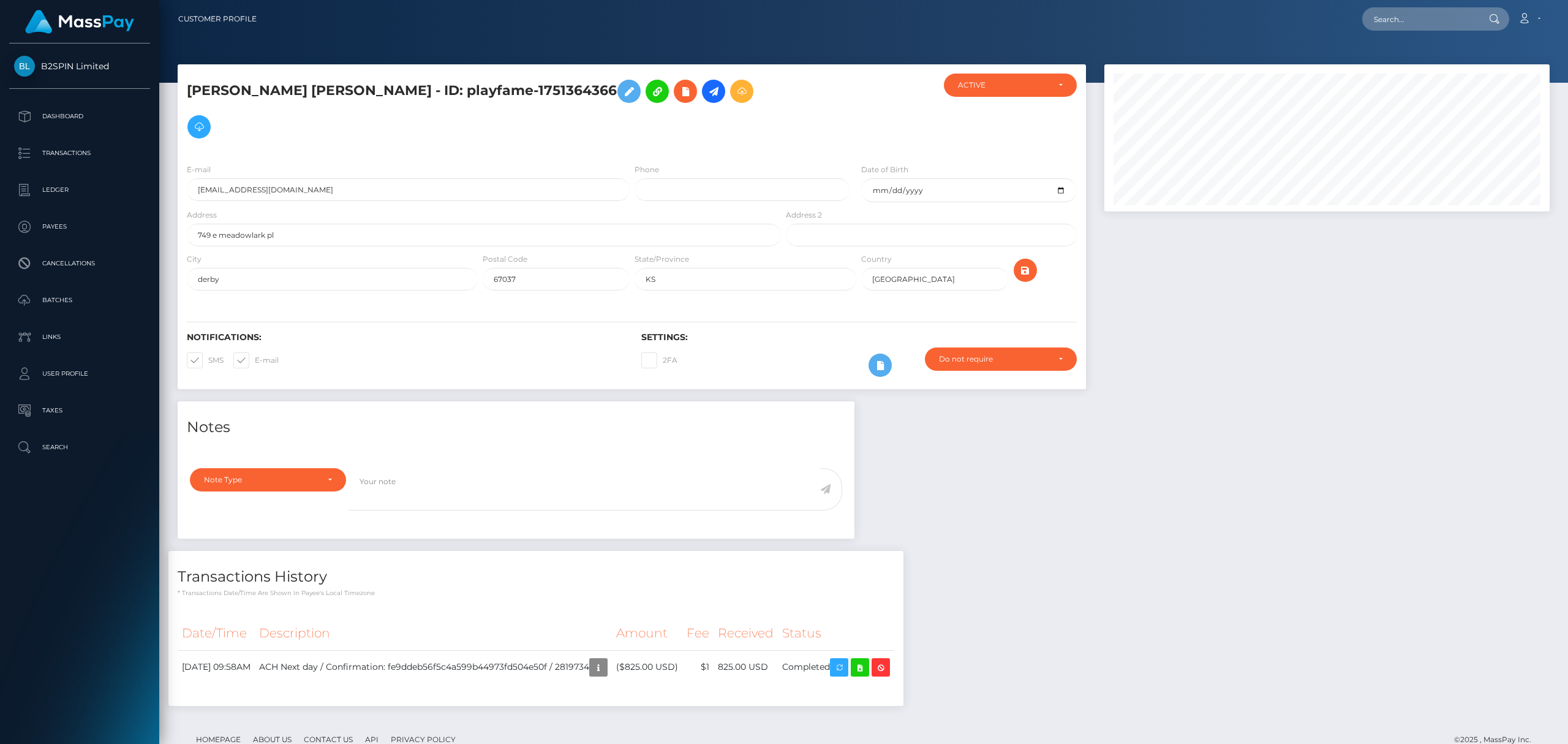
scroll to position [147, 444]
